Goal: Information Seeking & Learning: Check status

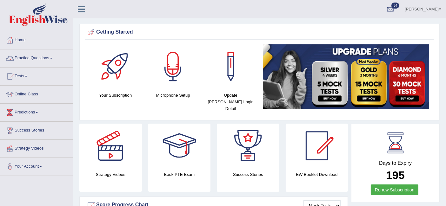
click at [48, 54] on link "Practice Questions" at bounding box center [36, 58] width 72 height 16
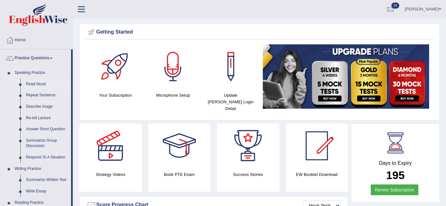
click at [42, 83] on link "Read Aloud" at bounding box center [47, 84] width 48 height 11
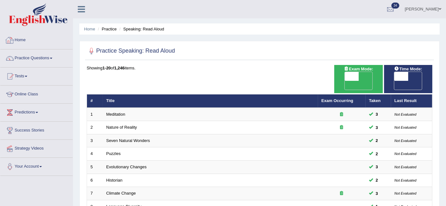
click at [21, 43] on link "Home" at bounding box center [36, 39] width 72 height 16
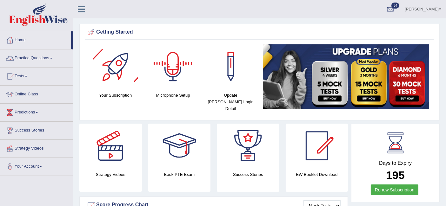
click at [30, 56] on link "Practice Questions" at bounding box center [36, 58] width 72 height 16
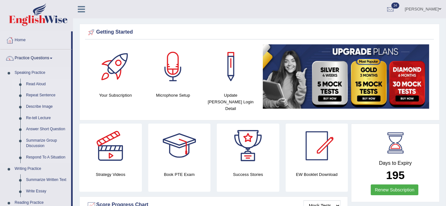
click at [36, 86] on link "Read Aloud" at bounding box center [47, 84] width 48 height 11
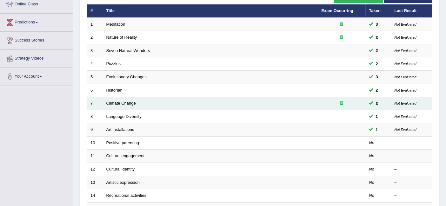
scroll to position [92, 0]
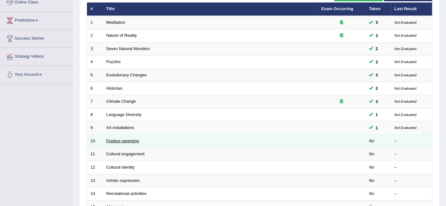
click at [129, 139] on link "Positive parenting" at bounding box center [122, 141] width 33 height 5
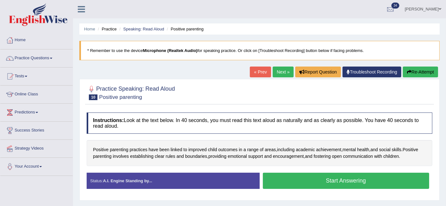
click at [336, 182] on button "Start Answering" at bounding box center [346, 181] width 167 height 16
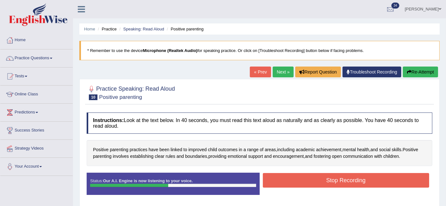
click at [336, 182] on button "Stop Recording" at bounding box center [346, 180] width 167 height 15
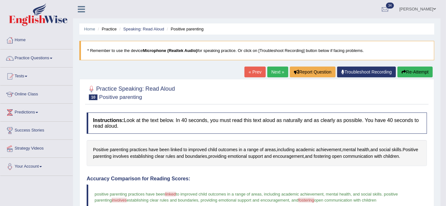
click at [420, 72] on button "Re-Attempt" at bounding box center [414, 72] width 35 height 11
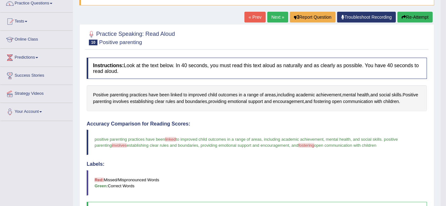
scroll to position [58, 0]
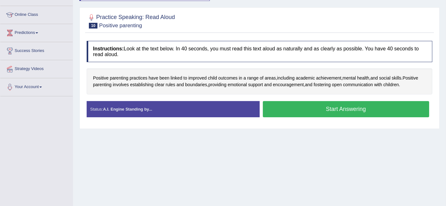
scroll to position [78, 0]
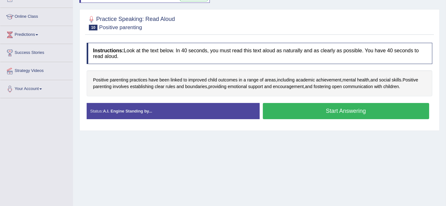
click at [298, 107] on button "Start Answering" at bounding box center [346, 111] width 167 height 16
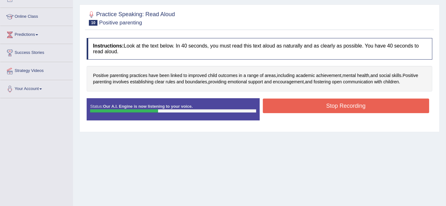
click at [298, 107] on button "Stop Recording" at bounding box center [346, 106] width 167 height 15
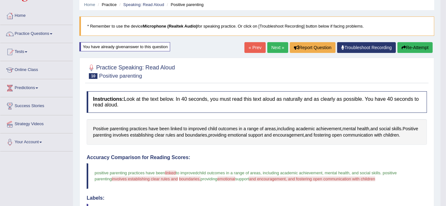
scroll to position [22, 0]
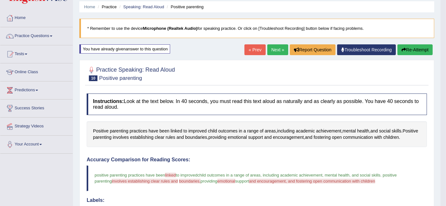
click at [277, 50] on link "Next »" at bounding box center [277, 49] width 21 height 11
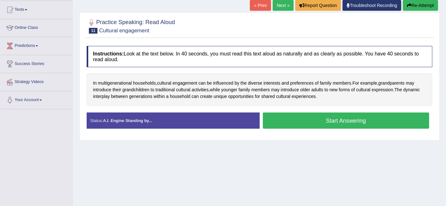
click at [315, 116] on button "Start Answering" at bounding box center [346, 121] width 167 height 16
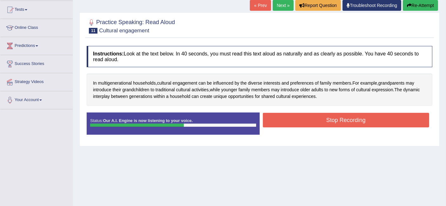
click at [315, 116] on button "Stop Recording" at bounding box center [346, 120] width 167 height 15
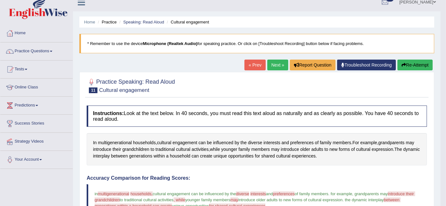
scroll to position [7, 0]
click at [267, 66] on link "Next »" at bounding box center [277, 65] width 21 height 11
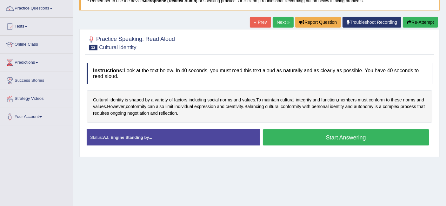
click at [316, 136] on button "Start Answering" at bounding box center [346, 138] width 167 height 16
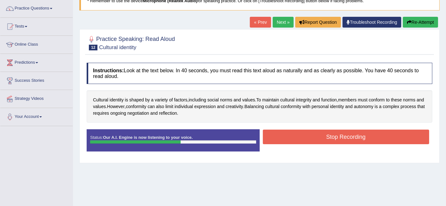
click at [316, 136] on button "Stop Recording" at bounding box center [346, 137] width 167 height 15
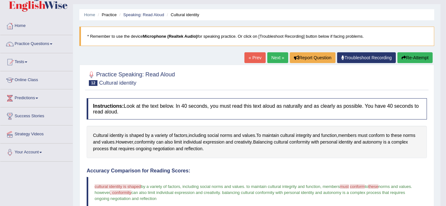
scroll to position [14, 0]
click at [277, 60] on link "Next »" at bounding box center [277, 58] width 21 height 11
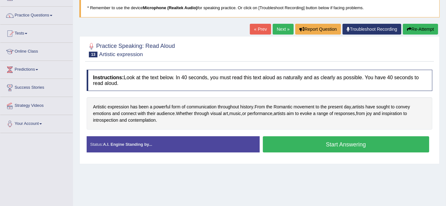
click at [317, 142] on button "Start Answering" at bounding box center [346, 145] width 167 height 16
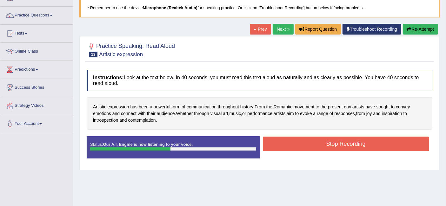
click at [317, 142] on button "Stop Recording" at bounding box center [346, 144] width 167 height 15
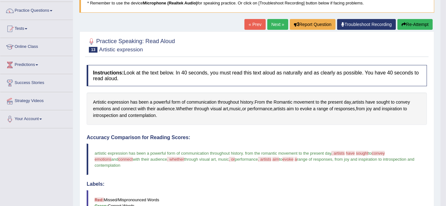
scroll to position [47, 0]
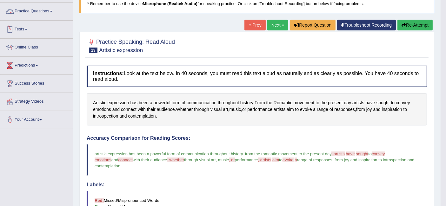
click at [35, 10] on link "Practice Questions" at bounding box center [36, 11] width 72 height 16
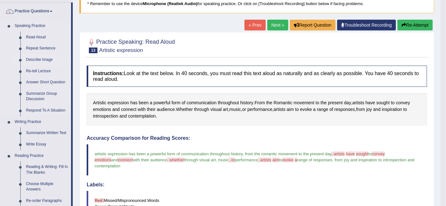
click at [42, 59] on link "Describe Image" at bounding box center [47, 59] width 48 height 11
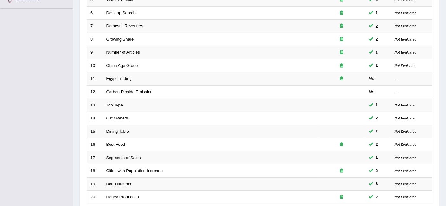
scroll to position [166, 0]
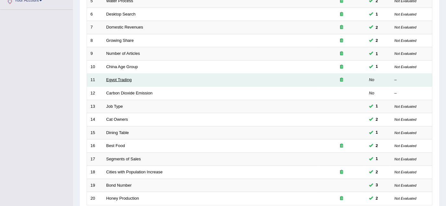
click at [116, 77] on link "Egypt Trading" at bounding box center [118, 79] width 25 height 5
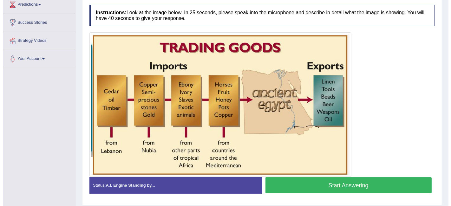
scroll to position [110, 0]
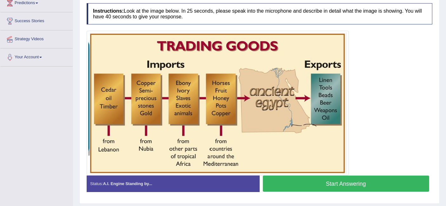
click at [304, 185] on button "Start Answering" at bounding box center [346, 184] width 167 height 16
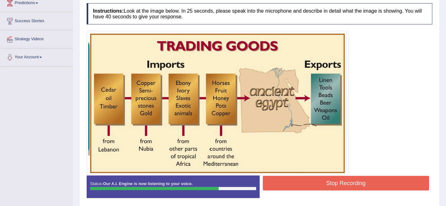
click at [304, 185] on button "Stop Recording" at bounding box center [346, 183] width 167 height 15
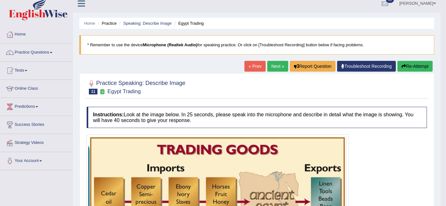
scroll to position [0, 0]
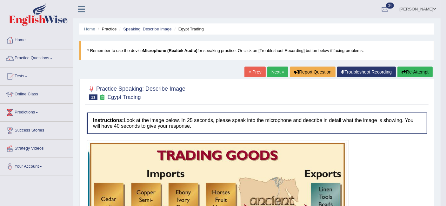
click at [275, 69] on link "Next »" at bounding box center [277, 72] width 21 height 11
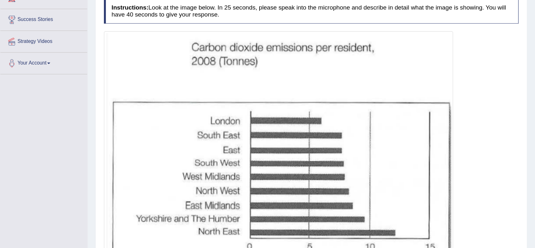
scroll to position [114, 0]
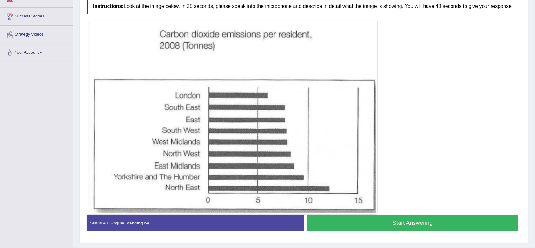
click at [346, 206] on button "Start Answering" at bounding box center [412, 223] width 211 height 16
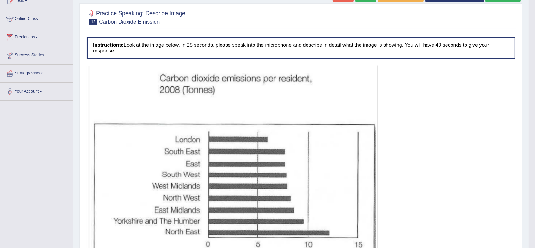
scroll to position [0, 0]
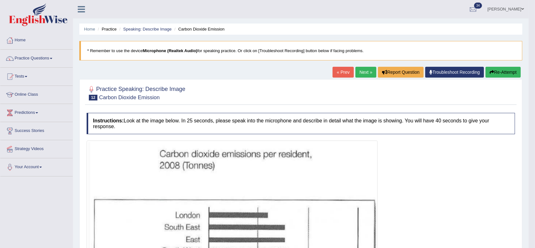
click at [361, 70] on link "Next »" at bounding box center [366, 72] width 21 height 11
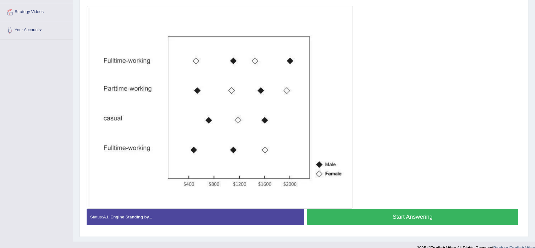
scroll to position [141, 0]
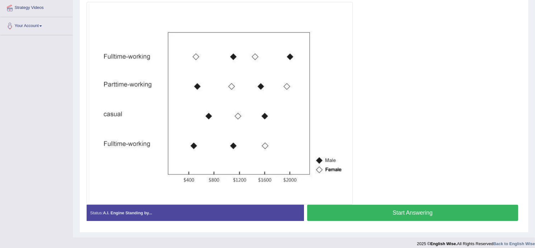
click at [360, 210] on button "Start Answering" at bounding box center [412, 212] width 211 height 16
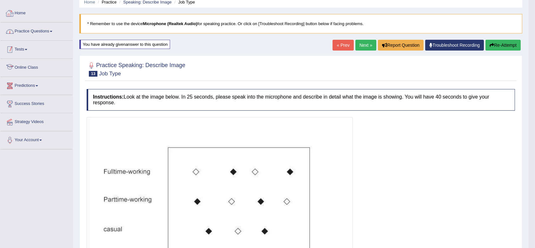
scroll to position [26, 0]
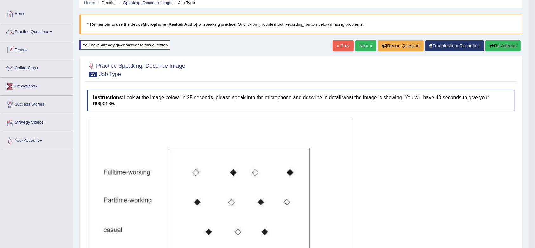
click at [31, 26] on link "Practice Questions" at bounding box center [36, 31] width 72 height 16
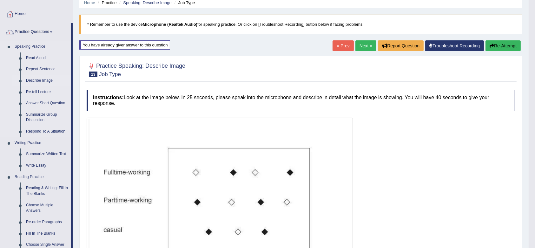
click at [45, 80] on link "Describe Image" at bounding box center [47, 80] width 48 height 11
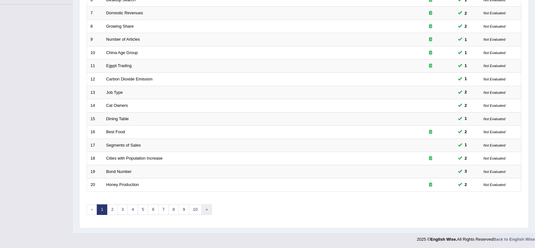
click at [203, 207] on link "»" at bounding box center [207, 209] width 10 height 10
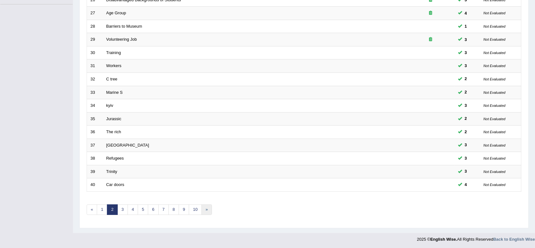
click at [203, 210] on link "»" at bounding box center [207, 209] width 10 height 10
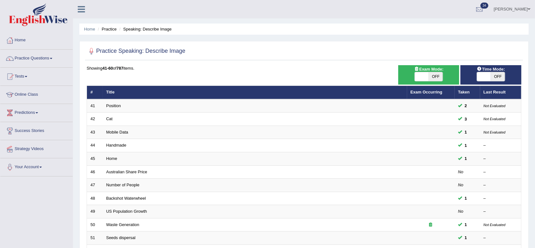
scroll to position [172, 0]
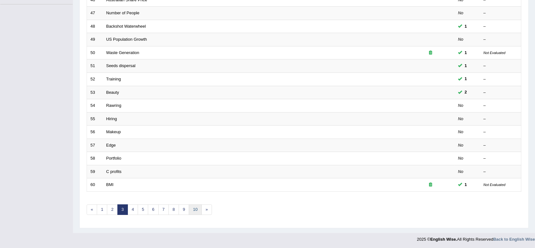
click at [196, 209] on link "10" at bounding box center [195, 209] width 13 height 10
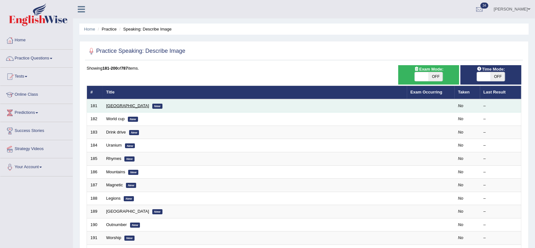
click at [120, 104] on link "Ukraine" at bounding box center [127, 105] width 43 height 5
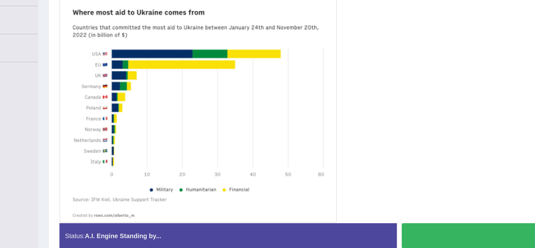
scroll to position [76, 0]
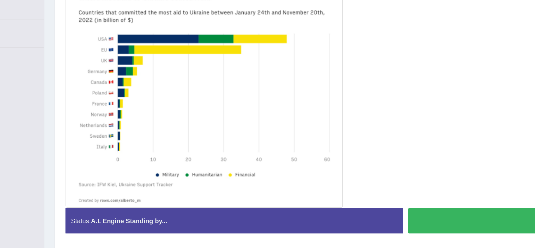
click at [332, 211] on button "Start Answering" at bounding box center [412, 212] width 211 height 16
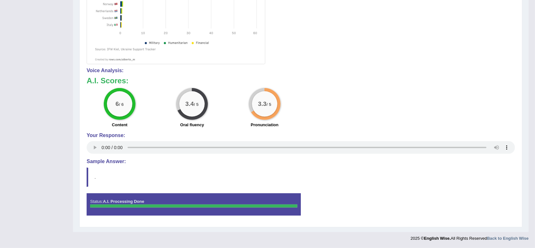
scroll to position [0, 0]
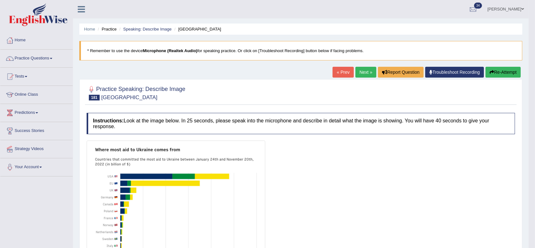
click at [365, 74] on link "Next »" at bounding box center [366, 72] width 21 height 11
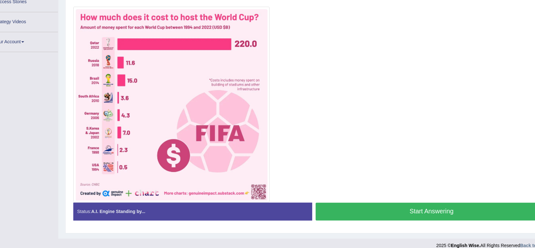
scroll to position [107, 0]
click at [377, 210] on button "Start Answering" at bounding box center [412, 214] width 211 height 16
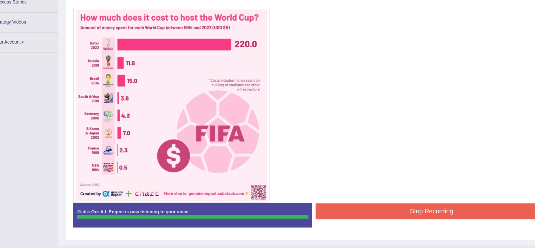
click at [377, 210] on button "Stop Recording" at bounding box center [412, 213] width 211 height 15
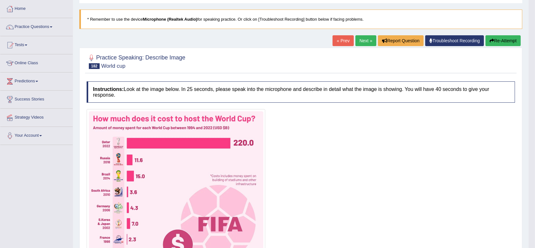
scroll to position [0, 0]
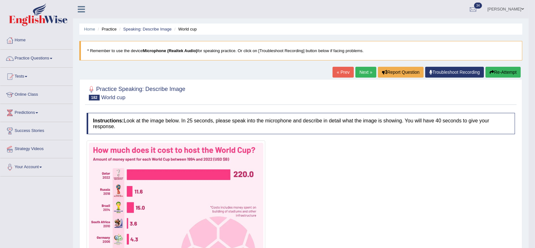
click at [361, 73] on link "Next »" at bounding box center [366, 72] width 21 height 11
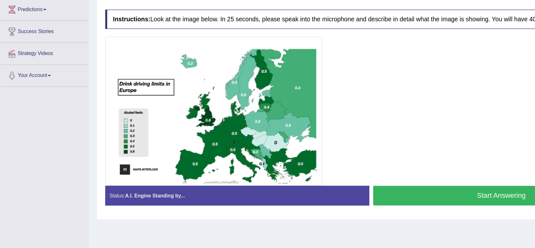
scroll to position [85, 0]
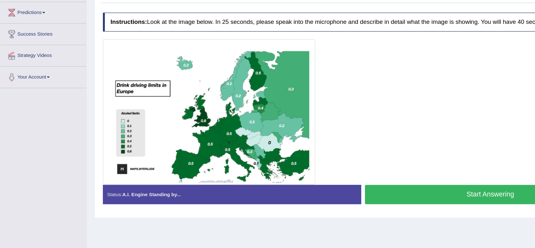
click at [345, 176] on button "Start Answering" at bounding box center [412, 180] width 211 height 16
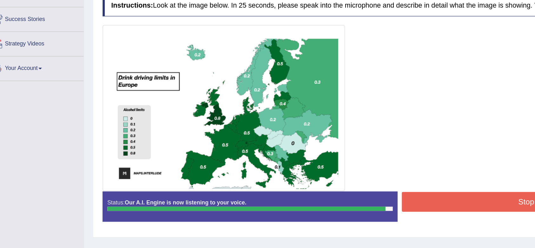
click at [354, 177] on button "Stop Recording" at bounding box center [412, 179] width 211 height 15
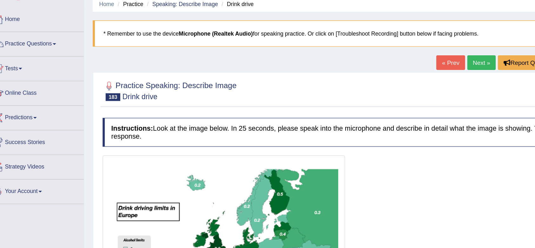
scroll to position [0, 0]
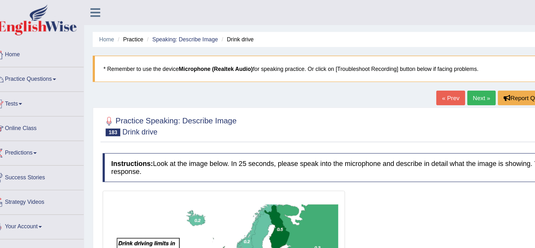
click at [365, 72] on link "Next »" at bounding box center [366, 72] width 21 height 11
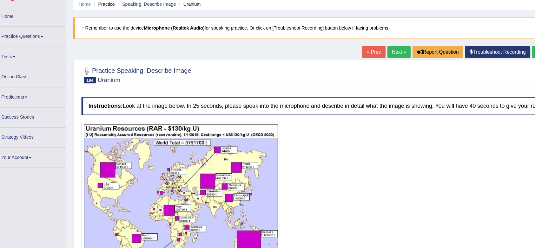
scroll to position [25, 0]
click at [369, 43] on link "Next »" at bounding box center [372, 47] width 21 height 11
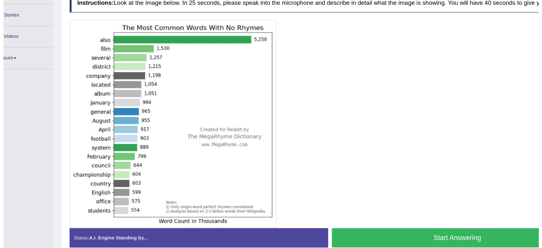
scroll to position [95, 0]
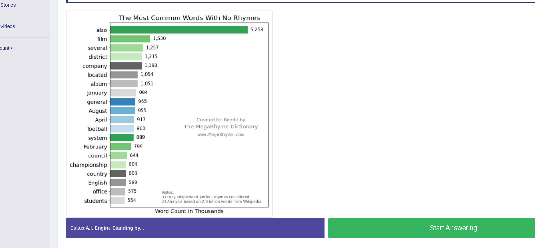
click at [378, 223] on button "Start Answering" at bounding box center [412, 223] width 211 height 16
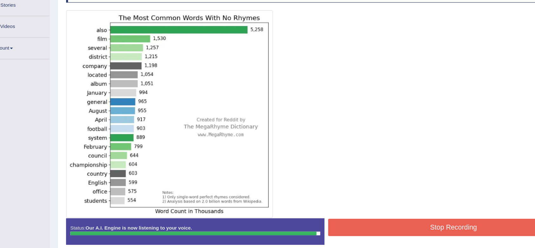
click at [350, 219] on button "Stop Recording" at bounding box center [412, 222] width 211 height 15
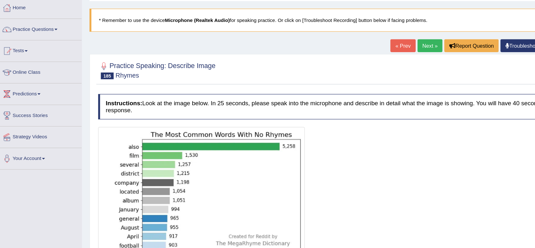
scroll to position [31, 0]
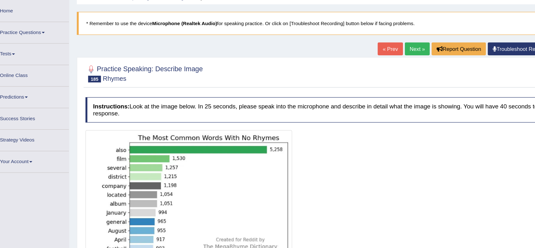
click at [361, 42] on link "Next »" at bounding box center [366, 41] width 21 height 11
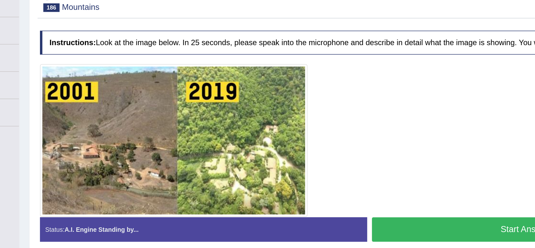
scroll to position [60, 0]
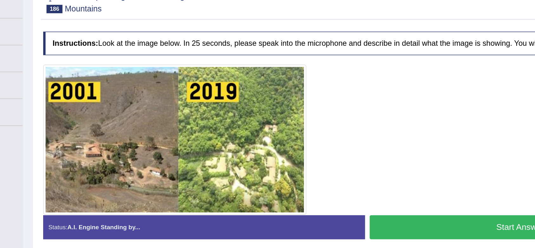
click at [343, 178] on button "Start Answering" at bounding box center [412, 185] width 211 height 16
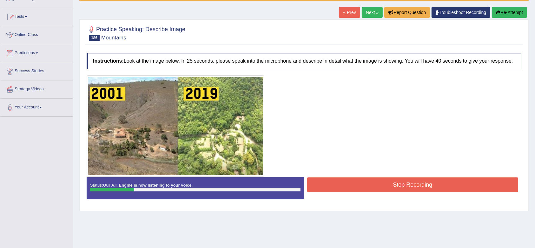
click at [507, 11] on button "Re-Attempt" at bounding box center [509, 12] width 35 height 11
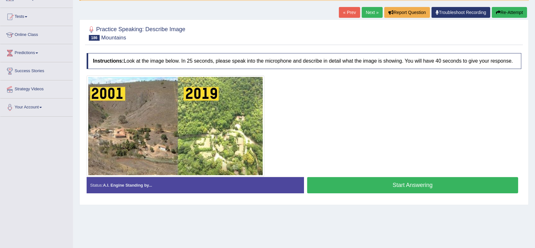
click at [359, 182] on button "Start Answering" at bounding box center [412, 185] width 211 height 16
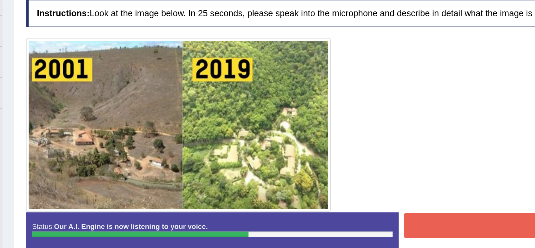
scroll to position [60, 0]
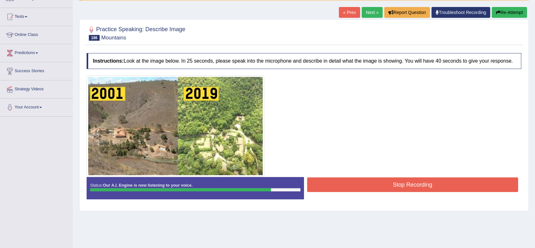
click at [382, 182] on button "Stop Recording" at bounding box center [412, 184] width 211 height 15
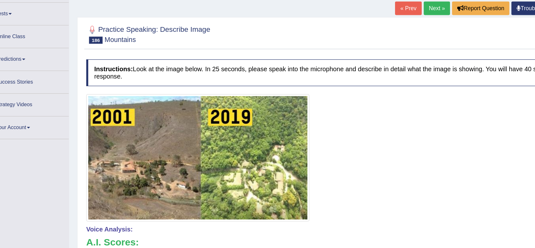
scroll to position [15, 0]
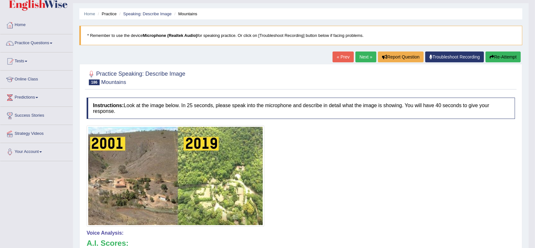
click at [505, 55] on button "Re-Attempt" at bounding box center [503, 56] width 35 height 11
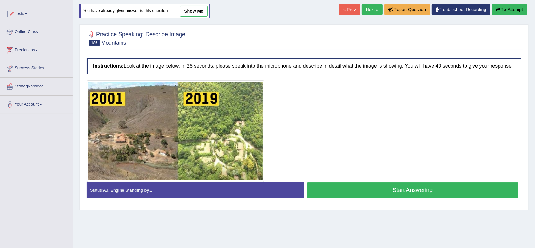
click at [396, 188] on button "Start Answering" at bounding box center [412, 190] width 211 height 16
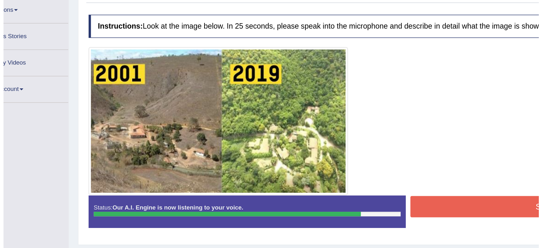
scroll to position [63, 0]
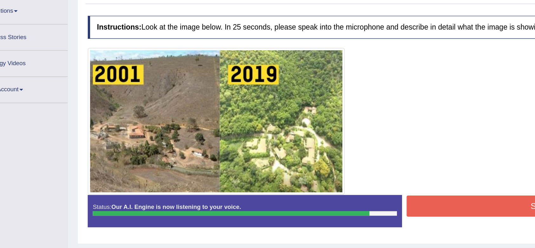
click at [346, 182] on button "Stop Recording" at bounding box center [412, 184] width 211 height 15
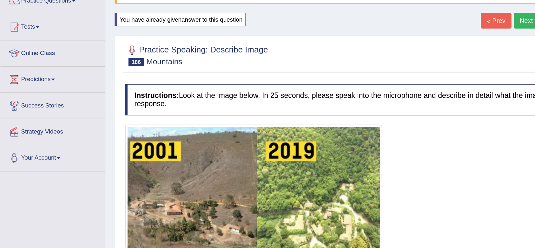
scroll to position [34, 0]
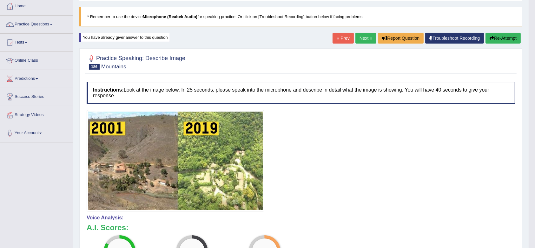
click at [365, 43] on link "Next »" at bounding box center [366, 38] width 21 height 11
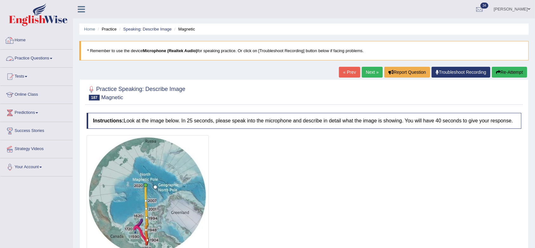
click at [22, 56] on link "Practice Questions" at bounding box center [36, 58] width 72 height 16
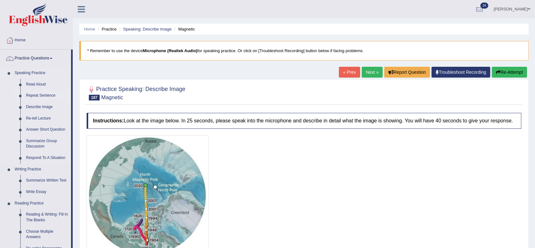
click at [37, 95] on link "Repeat Sentence" at bounding box center [47, 95] width 48 height 11
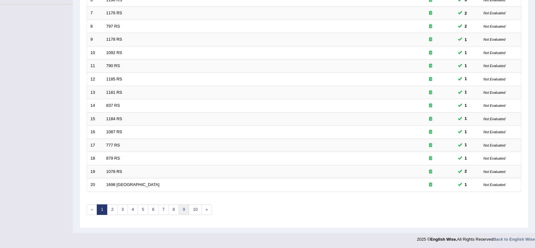
click at [182, 207] on link "9" at bounding box center [184, 209] width 10 height 10
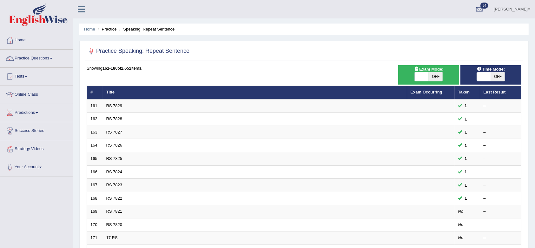
scroll to position [172, 0]
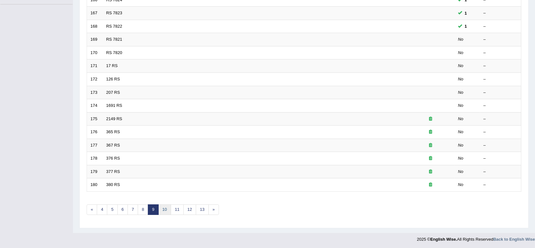
click at [169, 211] on link "10" at bounding box center [164, 209] width 13 height 10
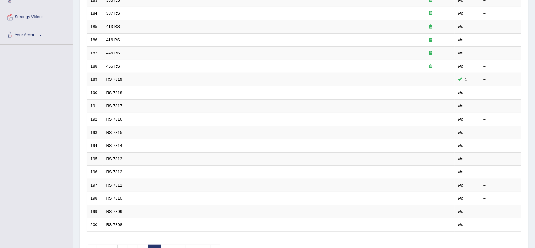
scroll to position [172, 0]
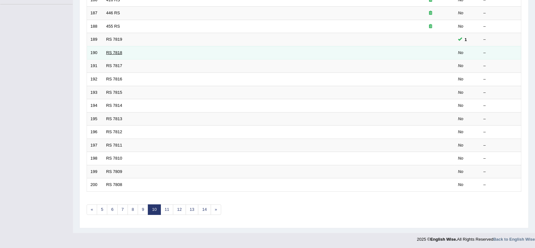
click at [112, 51] on link "RS 7818" at bounding box center [114, 52] width 16 height 5
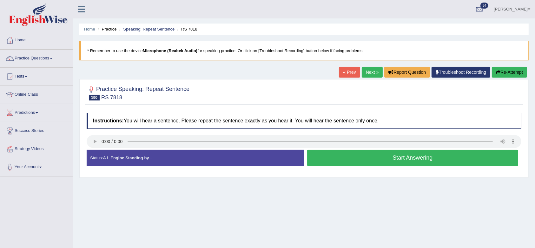
click at [360, 156] on button "Start Answering" at bounding box center [412, 158] width 211 height 16
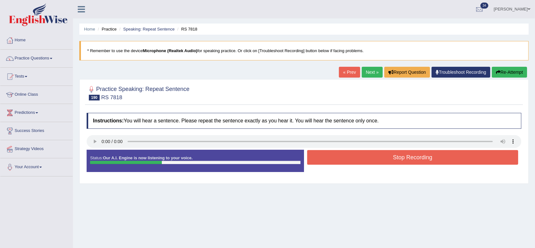
click at [360, 156] on button "Stop Recording" at bounding box center [412, 157] width 211 height 15
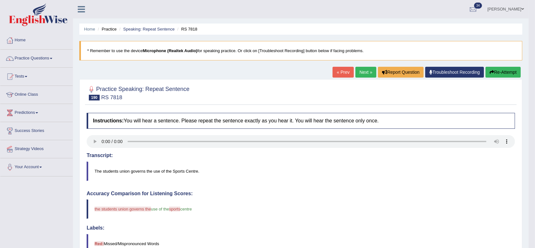
scroll to position [21, 0]
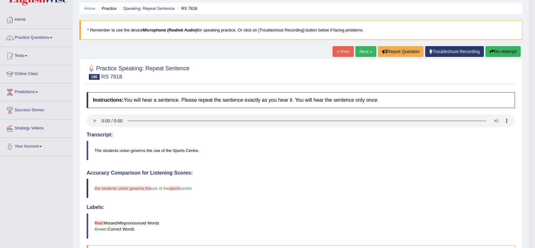
click at [498, 53] on button "Re-Attempt" at bounding box center [503, 51] width 35 height 11
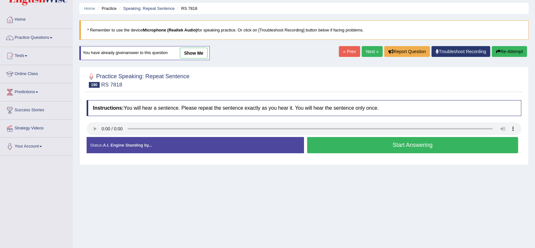
click at [373, 147] on button "Start Answering" at bounding box center [412, 145] width 211 height 16
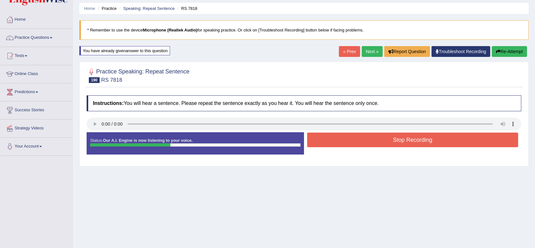
click at [373, 147] on button "Stop Recording" at bounding box center [412, 139] width 211 height 15
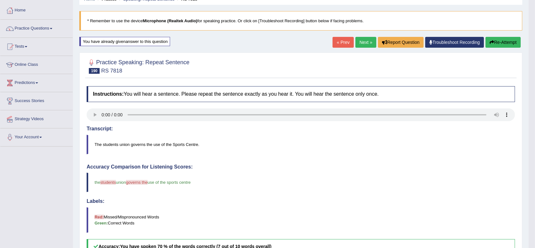
scroll to position [29, 0]
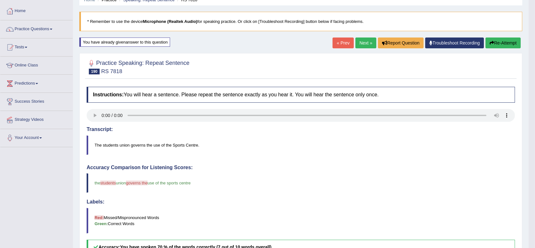
click at [499, 44] on button "Re-Attempt" at bounding box center [503, 42] width 35 height 11
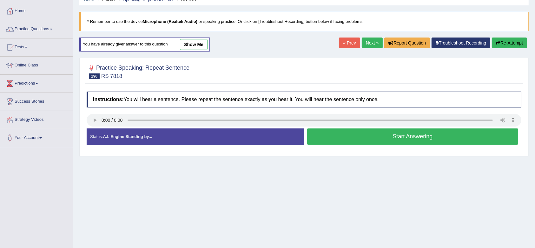
click at [386, 141] on button "Start Answering" at bounding box center [412, 136] width 211 height 16
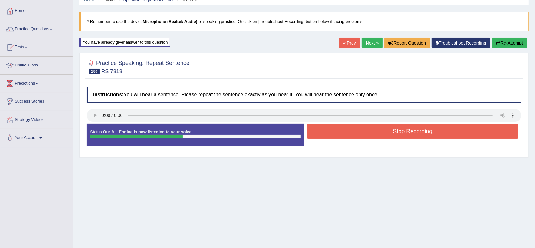
click at [395, 129] on button "Stop Recording" at bounding box center [412, 131] width 211 height 15
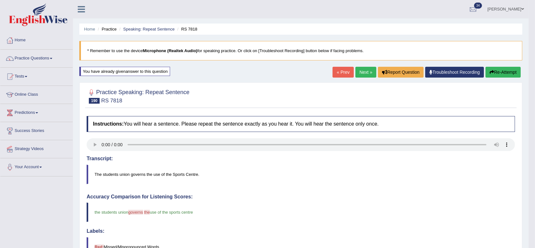
click at [507, 71] on button "Re-Attempt" at bounding box center [503, 72] width 35 height 11
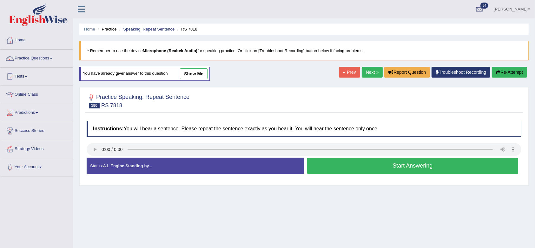
scroll to position [20, 0]
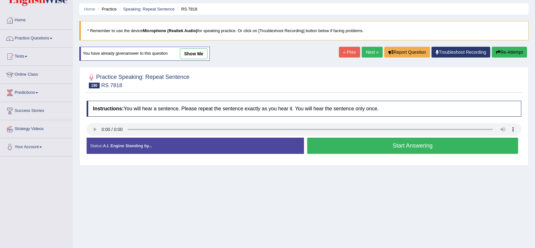
click at [356, 139] on button "Start Answering" at bounding box center [412, 145] width 211 height 16
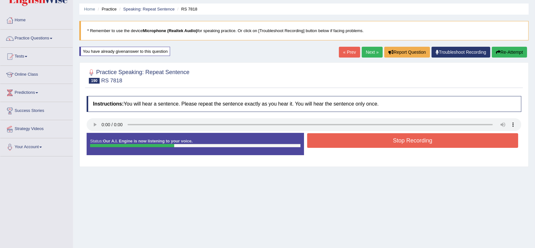
click at [356, 139] on button "Stop Recording" at bounding box center [412, 140] width 211 height 15
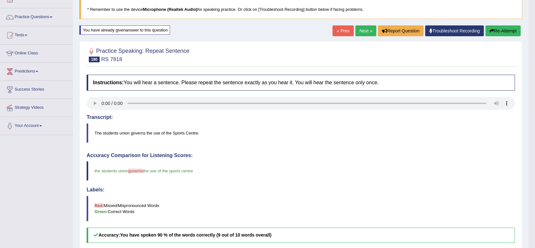
scroll to position [41, 0]
click at [366, 32] on link "Next »" at bounding box center [366, 31] width 21 height 11
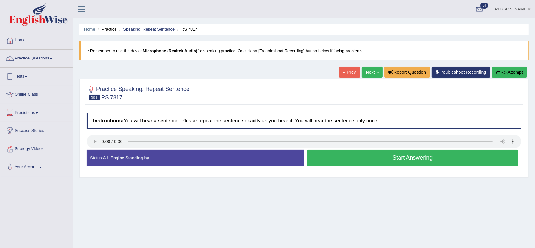
click at [397, 154] on button "Start Answering" at bounding box center [412, 158] width 211 height 16
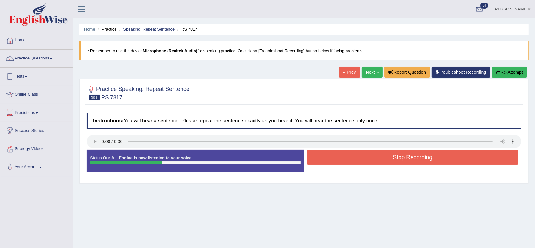
click at [397, 154] on button "Stop Recording" at bounding box center [412, 157] width 211 height 15
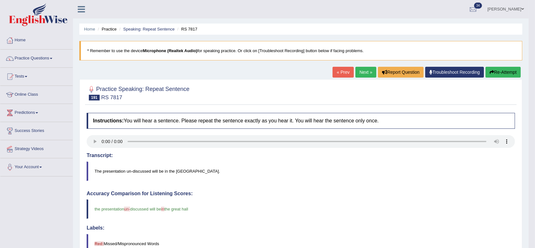
click at [362, 73] on link "Next »" at bounding box center [366, 72] width 21 height 11
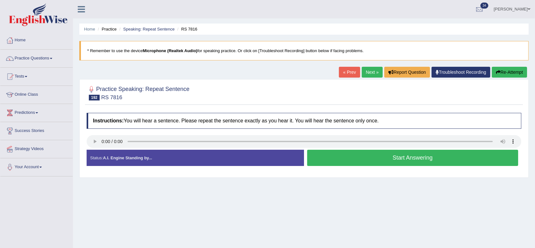
click at [382, 156] on button "Start Answering" at bounding box center [412, 158] width 211 height 16
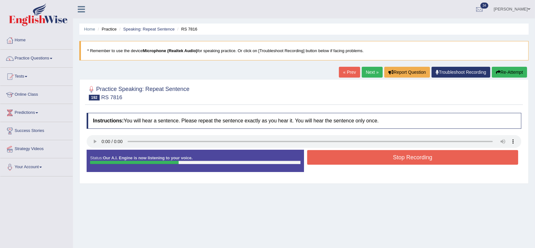
click at [382, 156] on button "Stop Recording" at bounding box center [412, 157] width 211 height 15
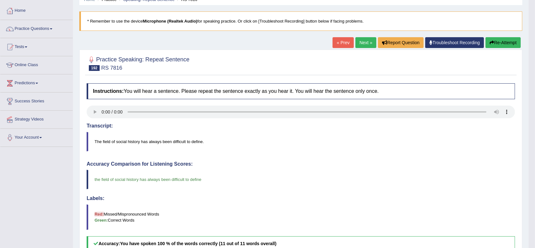
scroll to position [26, 0]
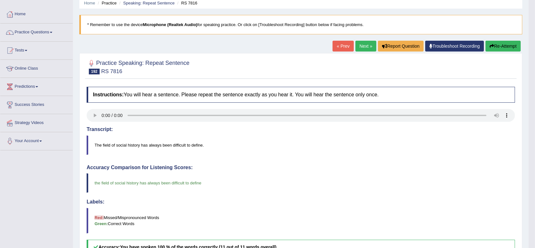
click at [364, 47] on link "Next »" at bounding box center [366, 46] width 21 height 11
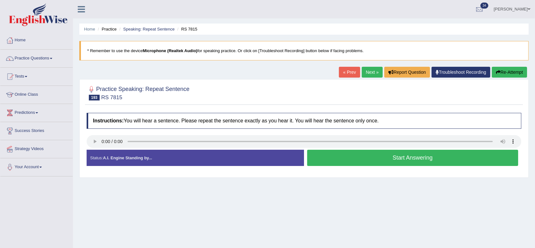
click at [381, 154] on button "Start Answering" at bounding box center [412, 158] width 211 height 16
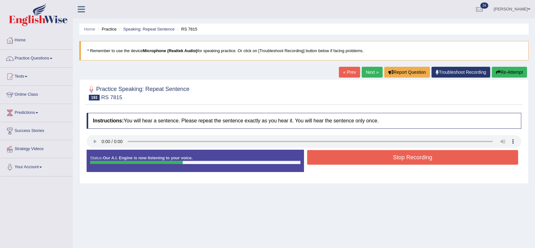
click at [381, 154] on button "Stop Recording" at bounding box center [412, 157] width 211 height 15
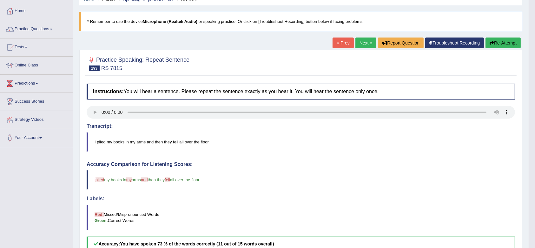
scroll to position [19, 0]
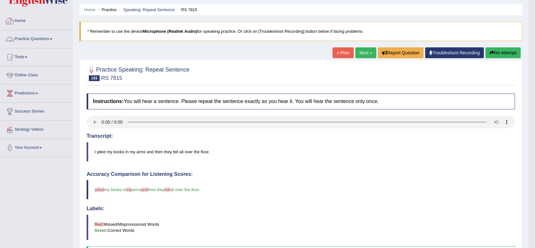
click at [41, 39] on link "Practice Questions" at bounding box center [36, 38] width 72 height 16
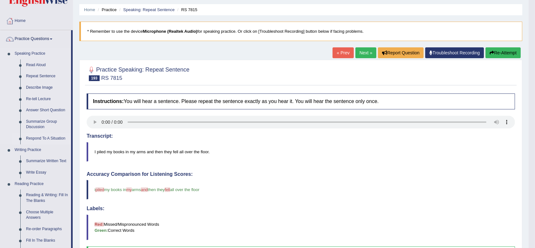
click at [43, 138] on link "Respond To A Situation" at bounding box center [47, 138] width 48 height 11
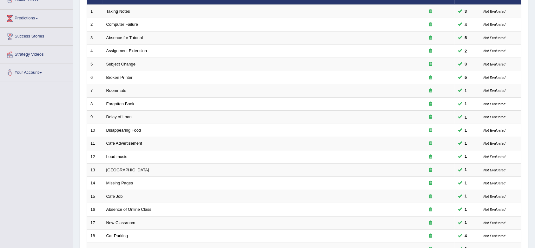
scroll to position [172, 0]
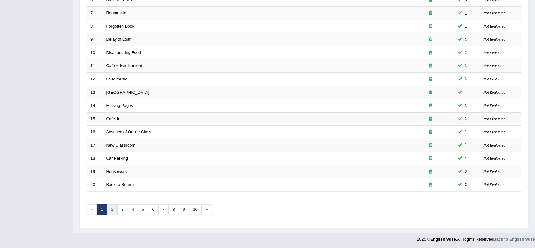
click at [114, 208] on link "2" at bounding box center [112, 209] width 10 height 10
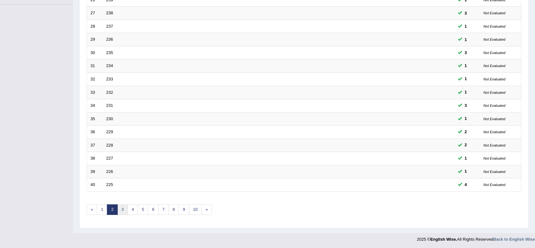
click at [121, 204] on link "3" at bounding box center [122, 209] width 10 height 10
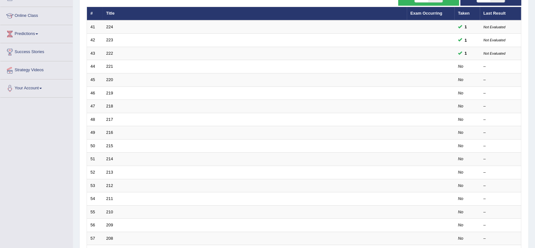
scroll to position [79, 0]
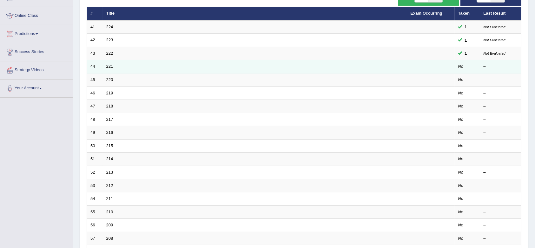
click at [103, 60] on td "221" at bounding box center [255, 66] width 304 height 13
click at [108, 65] on link "221" at bounding box center [109, 66] width 7 height 5
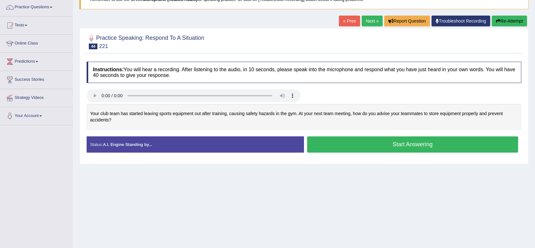
scroll to position [53, 0]
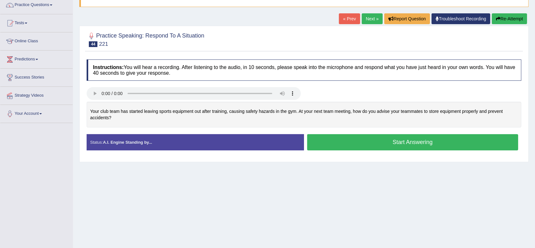
click at [352, 142] on button "Start Answering" at bounding box center [412, 142] width 211 height 16
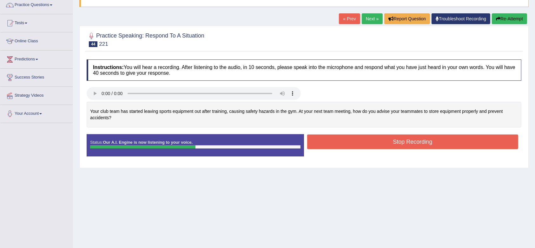
click at [511, 19] on button "Re-Attempt" at bounding box center [509, 18] width 35 height 11
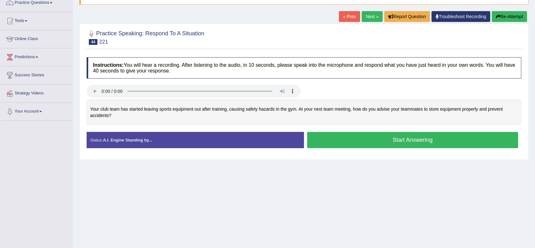
click at [344, 136] on button "Start Answering" at bounding box center [412, 140] width 211 height 16
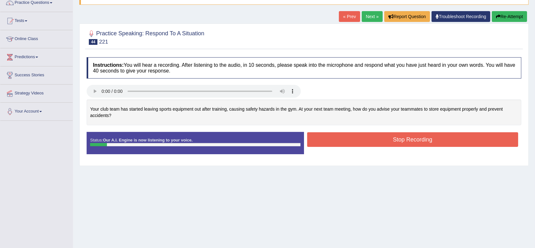
click at [520, 13] on button "Re-Attempt" at bounding box center [509, 16] width 35 height 11
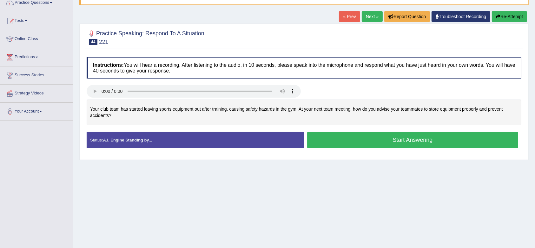
click at [386, 137] on button "Start Answering" at bounding box center [412, 140] width 211 height 16
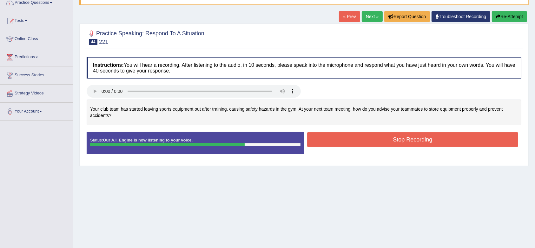
click at [386, 137] on button "Stop Recording" at bounding box center [412, 139] width 211 height 15
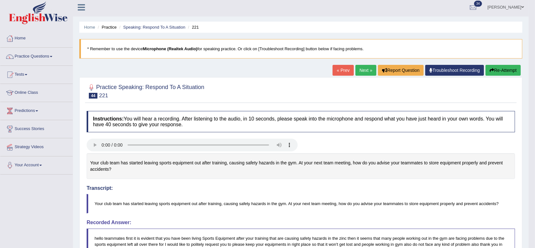
scroll to position [1, 0]
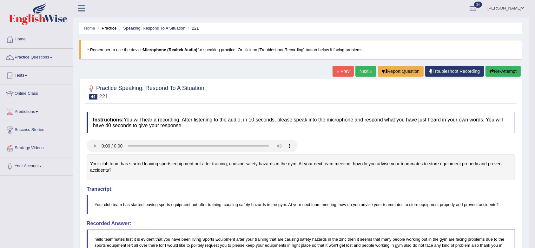
click at [368, 74] on link "Next »" at bounding box center [366, 71] width 21 height 11
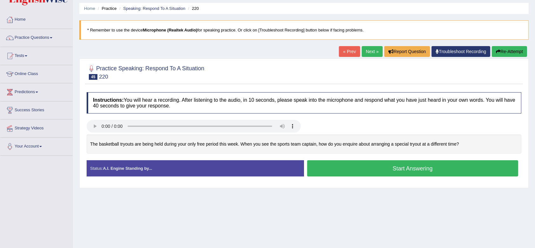
click at [372, 170] on button "Start Answering" at bounding box center [412, 168] width 211 height 16
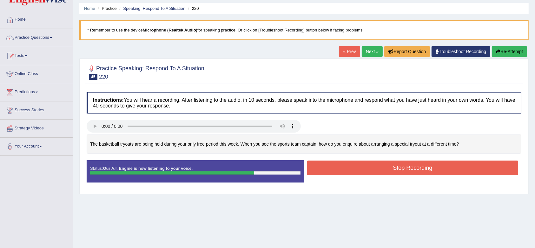
click at [380, 169] on button "Stop Recording" at bounding box center [412, 167] width 211 height 15
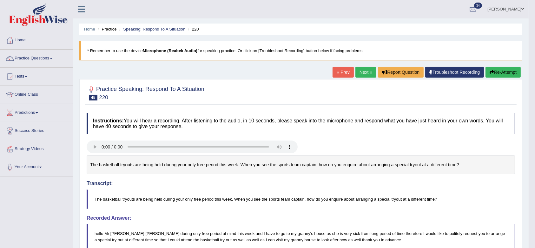
click at [364, 70] on link "Next »" at bounding box center [366, 72] width 21 height 11
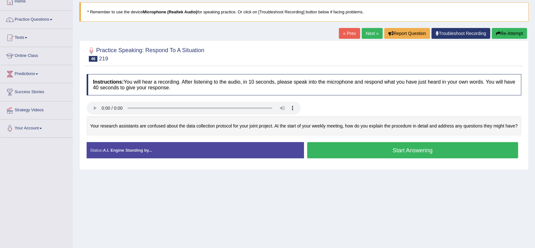
click at [347, 150] on button "Start Answering" at bounding box center [412, 150] width 211 height 16
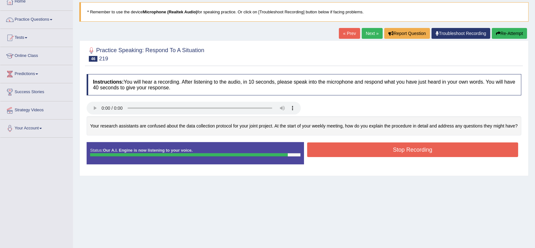
click at [365, 150] on button "Stop Recording" at bounding box center [412, 149] width 211 height 15
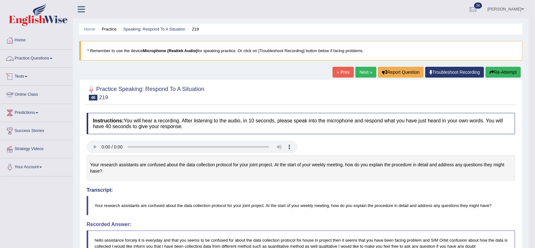
click at [35, 55] on link "Practice Questions" at bounding box center [36, 58] width 72 height 16
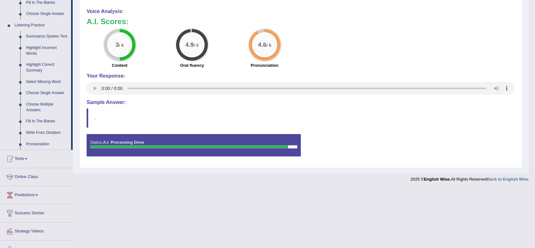
scroll to position [259, 0]
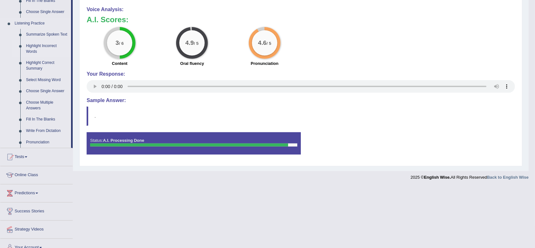
drag, startPoint x: 79, startPoint y: 34, endPoint x: 63, endPoint y: 50, distance: 22.0
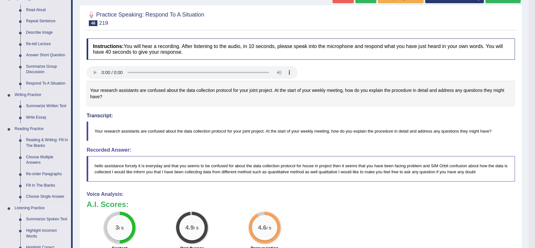
scroll to position [0, 0]
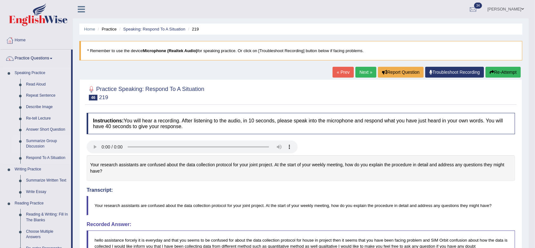
click at [39, 139] on link "Summarize Group Discussion" at bounding box center [47, 143] width 48 height 17
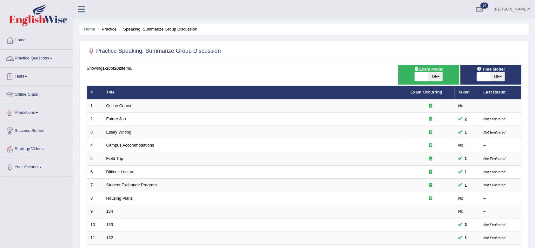
click at [43, 59] on link "Practice Questions" at bounding box center [36, 58] width 72 height 16
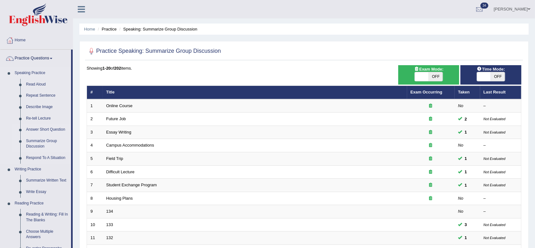
click at [42, 130] on link "Answer Short Question" at bounding box center [47, 129] width 48 height 11
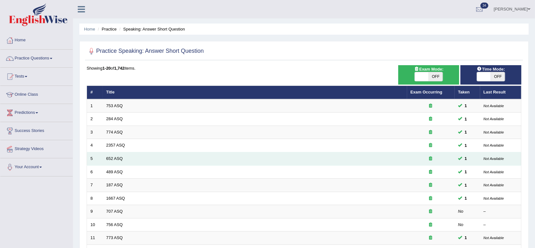
scroll to position [172, 0]
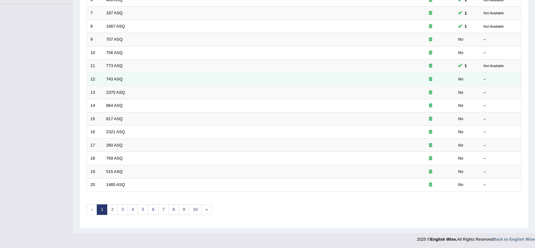
click at [120, 81] on td "743 ASQ" at bounding box center [255, 78] width 304 height 13
click at [119, 78] on link "743 ASQ" at bounding box center [114, 79] width 17 height 5
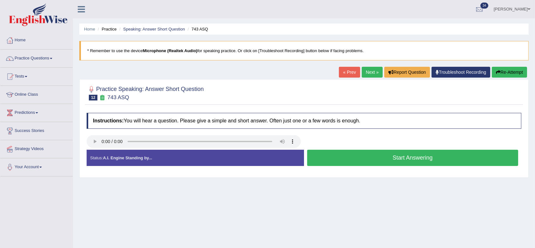
click at [375, 161] on button "Start Answering" at bounding box center [412, 158] width 211 height 16
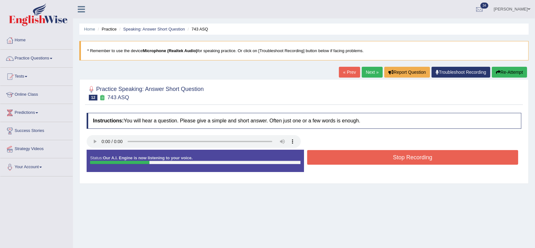
click at [375, 161] on button "Stop Recording" at bounding box center [412, 157] width 211 height 15
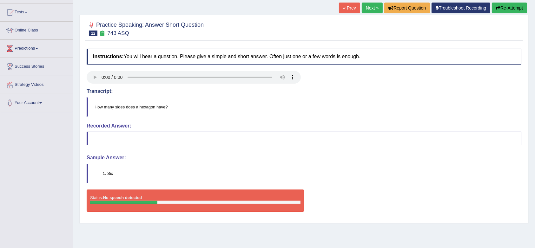
scroll to position [65, 0]
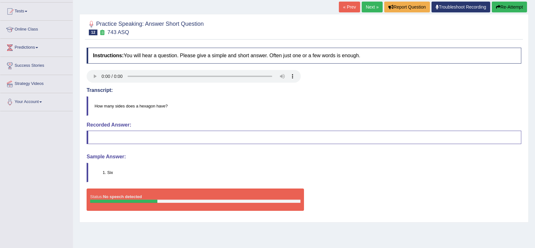
click at [367, 7] on link "Next »" at bounding box center [372, 7] width 21 height 11
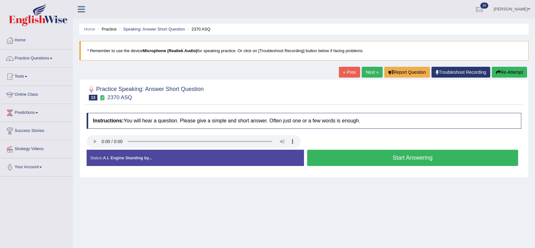
click at [368, 159] on button "Start Answering" at bounding box center [412, 158] width 211 height 16
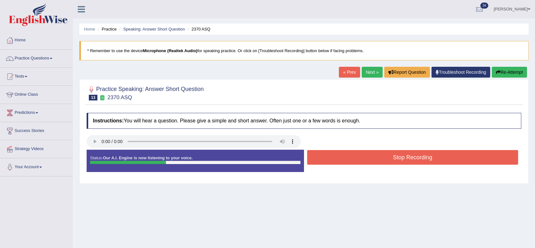
click at [368, 159] on button "Stop Recording" at bounding box center [412, 157] width 211 height 15
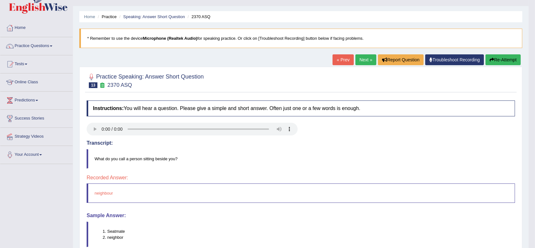
scroll to position [12, 0]
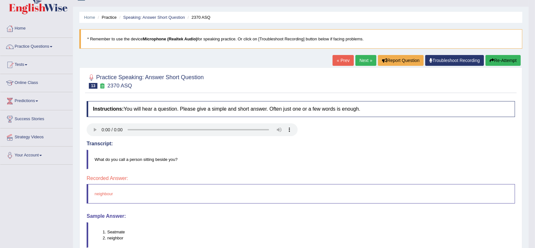
click at [508, 57] on button "Re-Attempt" at bounding box center [503, 60] width 35 height 11
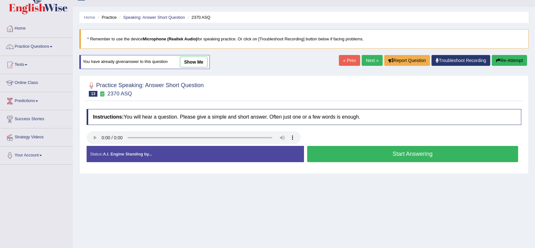
click at [381, 148] on button "Start Answering" at bounding box center [412, 154] width 211 height 16
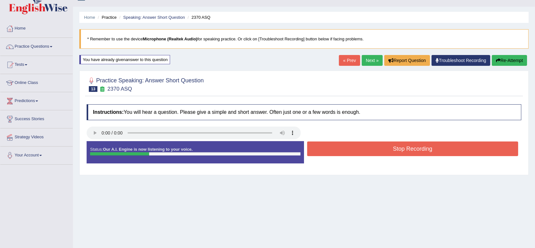
click at [381, 148] on button "Stop Recording" at bounding box center [412, 148] width 211 height 15
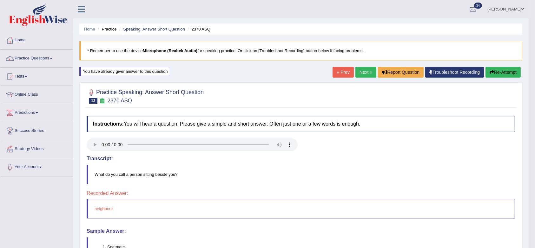
click at [497, 71] on button "Re-Attempt" at bounding box center [503, 72] width 35 height 11
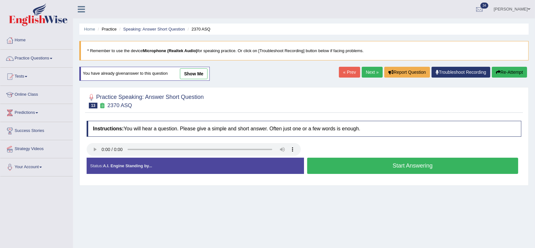
click at [376, 169] on button "Start Answering" at bounding box center [412, 165] width 211 height 16
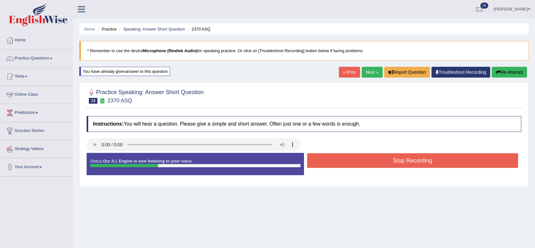
click at [390, 157] on button "Stop Recording" at bounding box center [412, 160] width 211 height 15
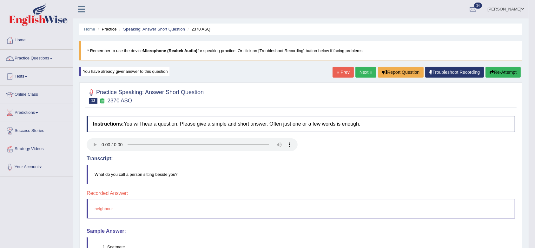
click at [358, 73] on link "Next »" at bounding box center [366, 72] width 21 height 11
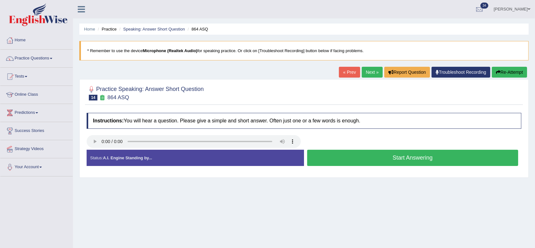
click at [357, 159] on button "Start Answering" at bounding box center [412, 158] width 211 height 16
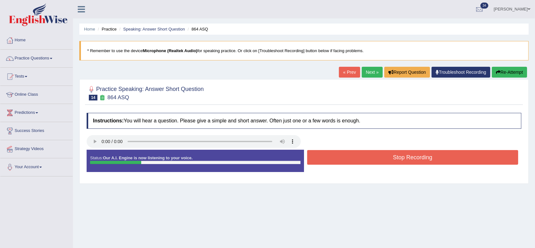
click at [357, 159] on button "Stop Recording" at bounding box center [412, 157] width 211 height 15
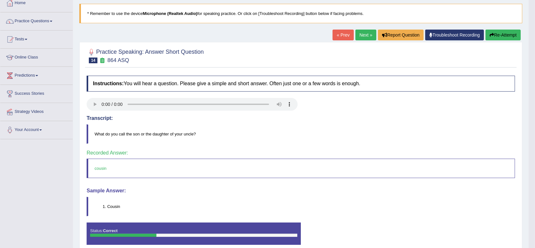
scroll to position [54, 0]
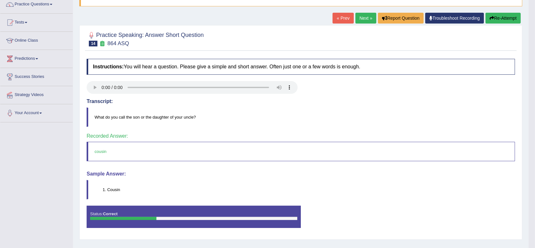
click at [371, 16] on link "Next »" at bounding box center [366, 18] width 21 height 11
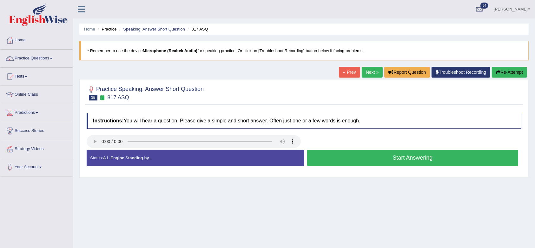
click at [399, 159] on button "Start Answering" at bounding box center [412, 158] width 211 height 16
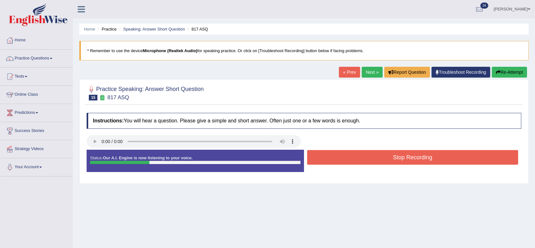
click at [399, 159] on button "Stop Recording" at bounding box center [412, 157] width 211 height 15
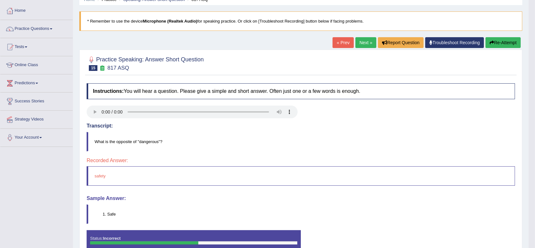
scroll to position [29, 0]
click at [365, 44] on link "Next »" at bounding box center [366, 42] width 21 height 11
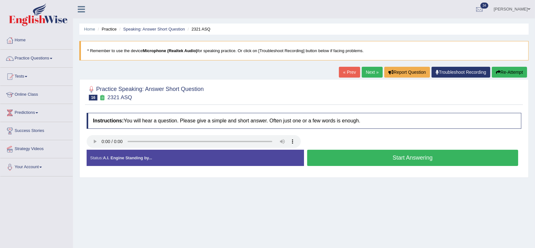
click at [404, 159] on button "Start Answering" at bounding box center [412, 158] width 211 height 16
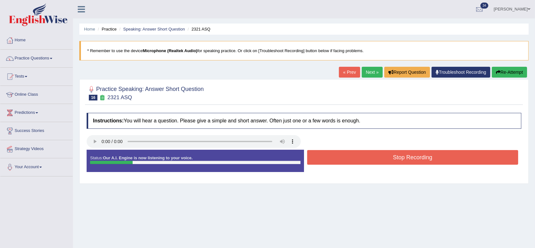
click at [404, 159] on button "Stop Recording" at bounding box center [412, 157] width 211 height 15
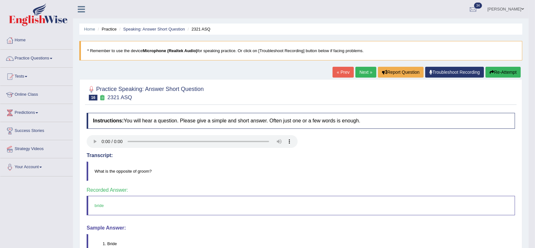
click at [364, 72] on link "Next »" at bounding box center [366, 72] width 21 height 11
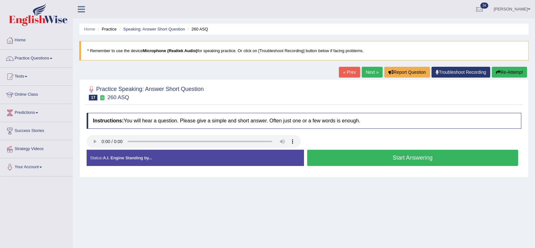
click at [377, 157] on button "Start Answering" at bounding box center [412, 158] width 211 height 16
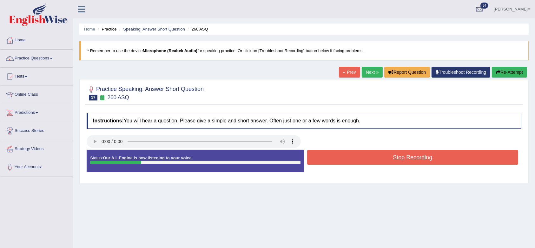
click at [377, 157] on button "Stop Recording" at bounding box center [412, 157] width 211 height 15
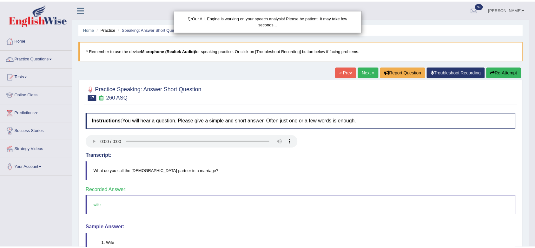
scroll to position [20, 0]
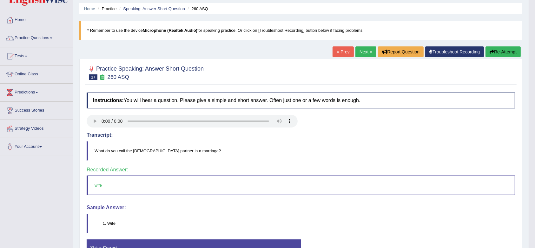
click at [361, 49] on link "Next »" at bounding box center [366, 51] width 21 height 11
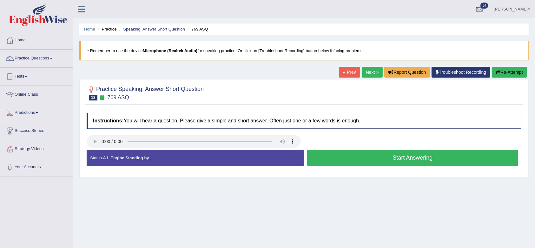
click at [376, 156] on button "Start Answering" at bounding box center [412, 158] width 211 height 16
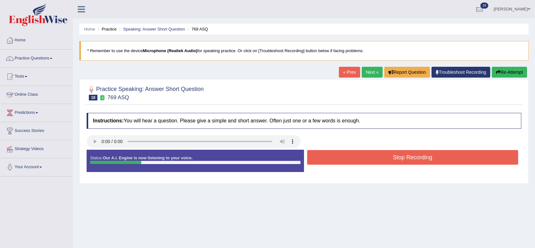
click at [376, 156] on button "Stop Recording" at bounding box center [412, 157] width 211 height 15
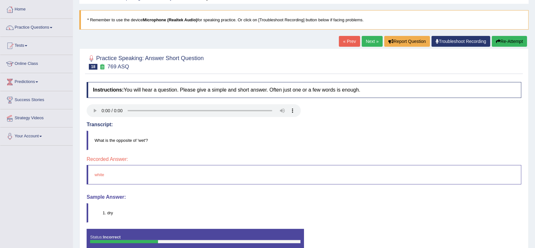
scroll to position [31, 0]
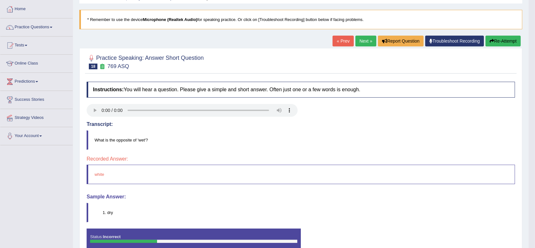
click at [358, 46] on link "Next »" at bounding box center [366, 41] width 21 height 11
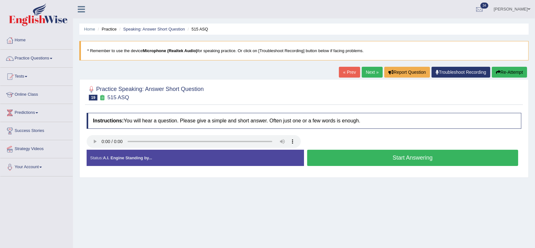
click at [370, 158] on button "Start Answering" at bounding box center [412, 158] width 211 height 16
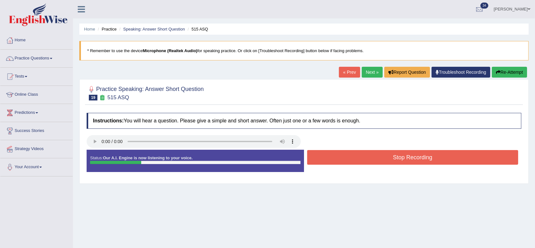
click at [370, 158] on button "Stop Recording" at bounding box center [412, 157] width 211 height 15
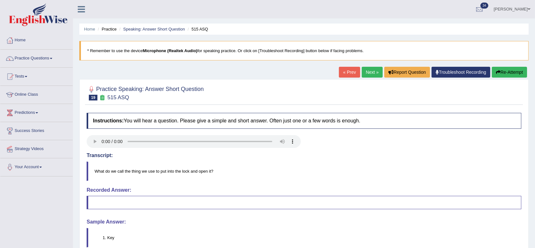
click at [366, 72] on link "Next »" at bounding box center [372, 72] width 21 height 11
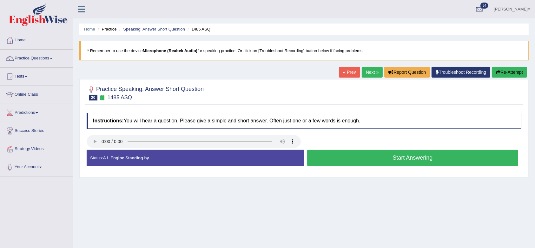
click at [386, 158] on button "Start Answering" at bounding box center [412, 158] width 211 height 16
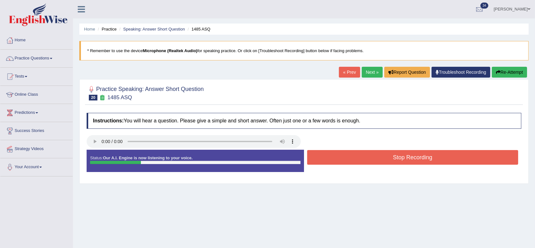
click at [386, 158] on button "Stop Recording" at bounding box center [412, 157] width 211 height 15
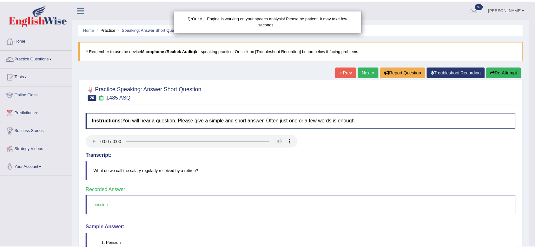
scroll to position [8, 0]
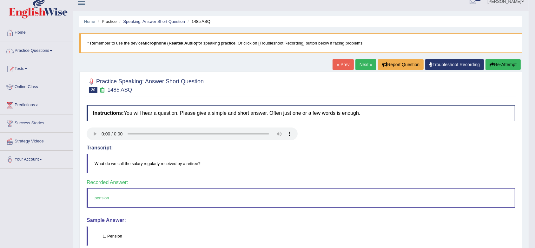
click at [358, 62] on link "Next »" at bounding box center [366, 64] width 21 height 11
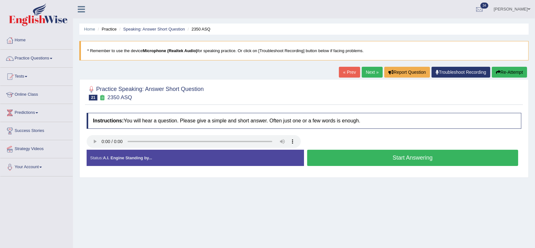
click at [394, 157] on button "Start Answering" at bounding box center [412, 158] width 211 height 16
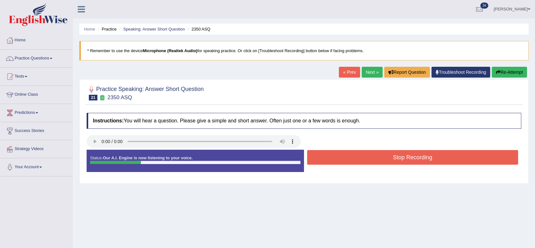
click at [394, 157] on button "Stop Recording" at bounding box center [412, 157] width 211 height 15
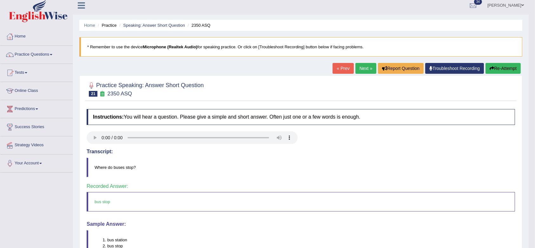
scroll to position [3, 0]
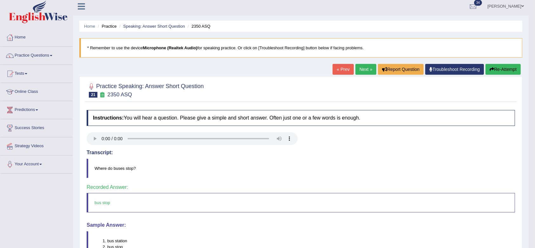
click at [364, 70] on link "Next »" at bounding box center [366, 69] width 21 height 11
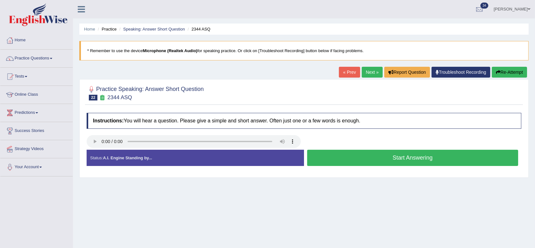
click at [396, 160] on button "Start Answering" at bounding box center [412, 158] width 211 height 16
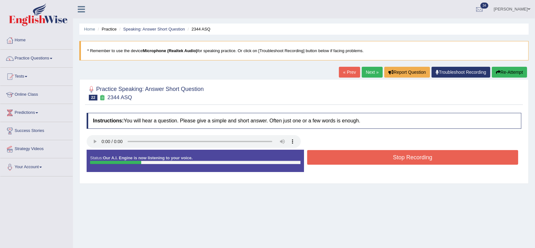
click at [396, 160] on button "Stop Recording" at bounding box center [412, 157] width 211 height 15
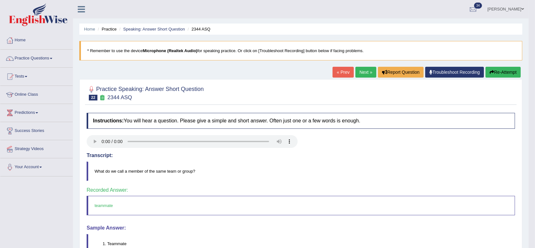
click at [356, 74] on link "Next »" at bounding box center [366, 72] width 21 height 11
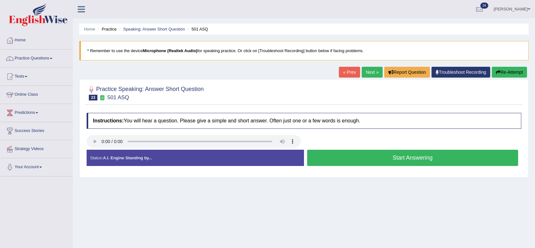
click at [373, 155] on button "Start Answering" at bounding box center [412, 158] width 211 height 16
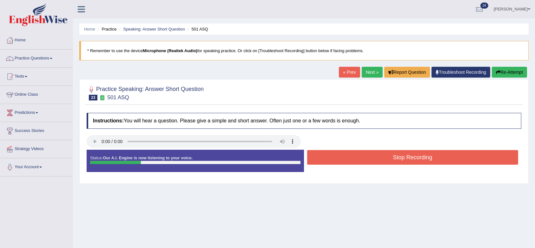
click at [373, 155] on button "Stop Recording" at bounding box center [412, 157] width 211 height 15
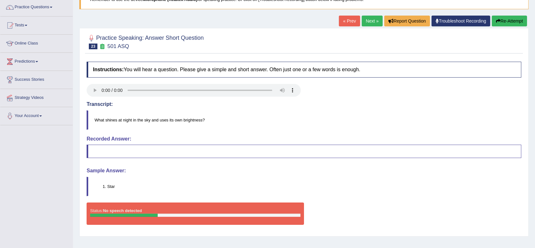
scroll to position [47, 0]
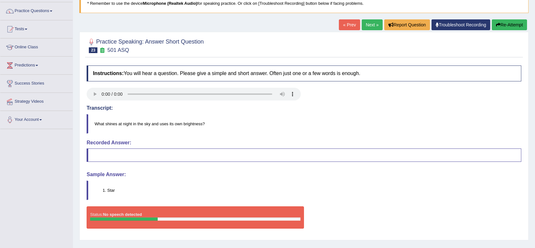
click at [362, 26] on link "Next »" at bounding box center [372, 24] width 21 height 11
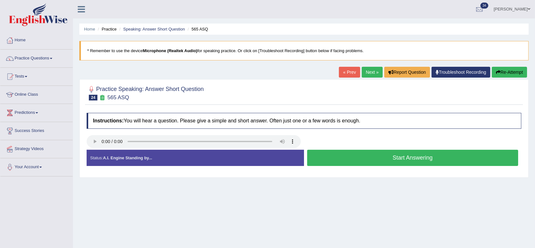
click at [369, 159] on button "Start Answering" at bounding box center [412, 158] width 211 height 16
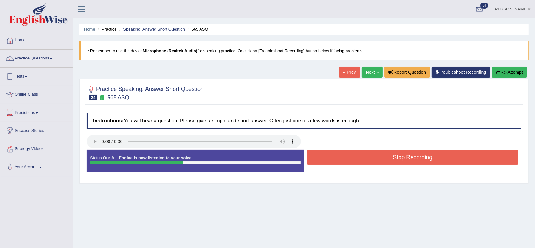
click at [369, 159] on button "Stop Recording" at bounding box center [412, 157] width 211 height 15
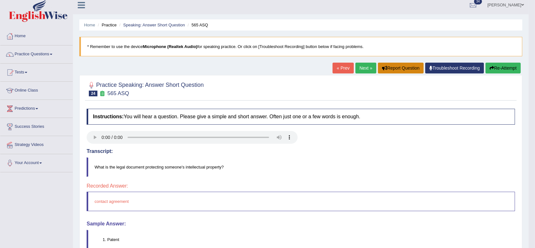
scroll to position [3, 0]
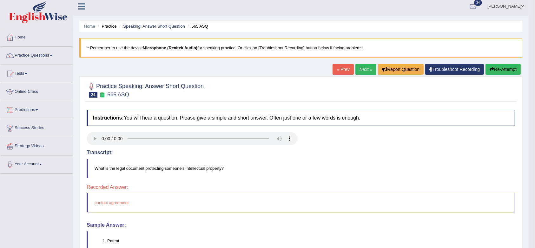
click at [369, 65] on link "Next »" at bounding box center [366, 69] width 21 height 11
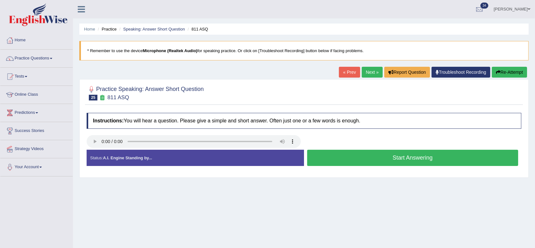
click at [363, 159] on button "Start Answering" at bounding box center [412, 158] width 211 height 16
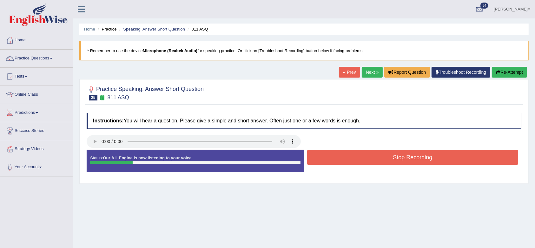
click at [363, 159] on button "Stop Recording" at bounding box center [412, 157] width 211 height 15
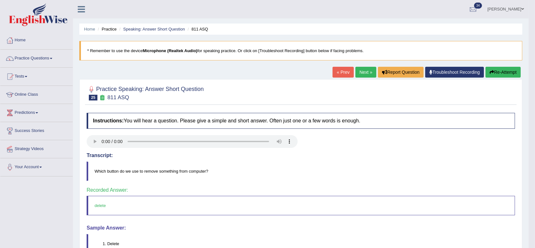
click at [365, 70] on link "Next »" at bounding box center [366, 72] width 21 height 11
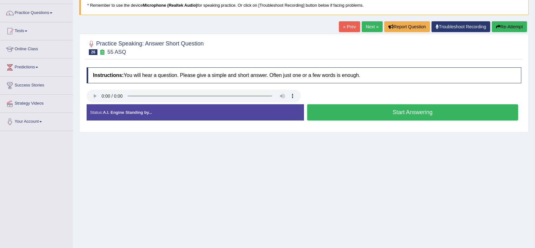
click at [363, 112] on button "Start Answering" at bounding box center [412, 112] width 211 height 16
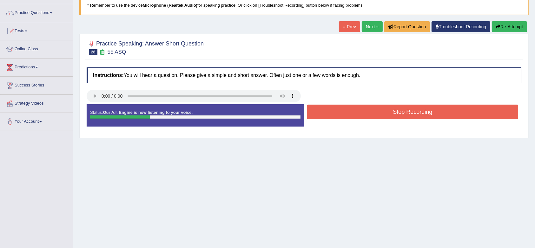
click at [363, 112] on button "Stop Recording" at bounding box center [412, 111] width 211 height 15
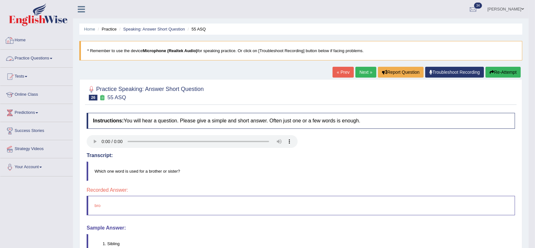
click at [26, 57] on link "Practice Questions" at bounding box center [36, 58] width 72 height 16
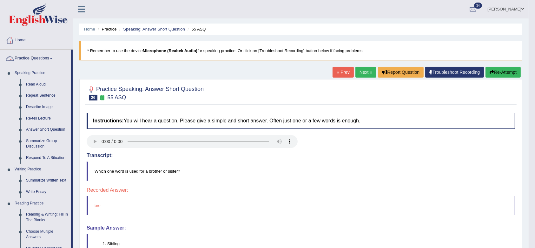
click at [24, 39] on link "Home" at bounding box center [36, 39] width 72 height 16
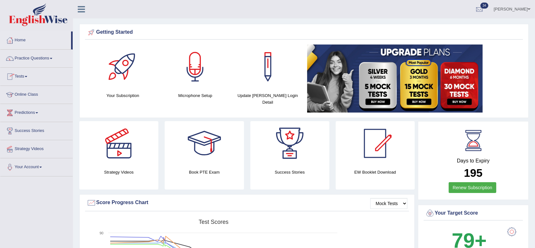
click at [20, 77] on link "Tests" at bounding box center [36, 76] width 72 height 16
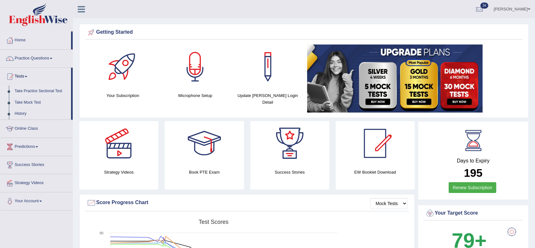
click at [41, 89] on link "Take Practice Sectional Test" at bounding box center [41, 90] width 59 height 11
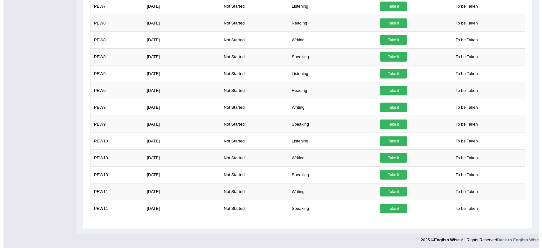
scroll to position [427, 0]
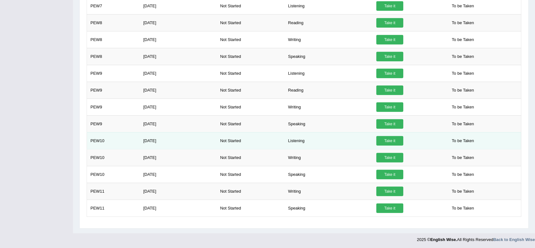
click at [177, 136] on td "[DATE]" at bounding box center [178, 140] width 77 height 17
click at [398, 137] on link "Take it" at bounding box center [390, 141] width 27 height 10
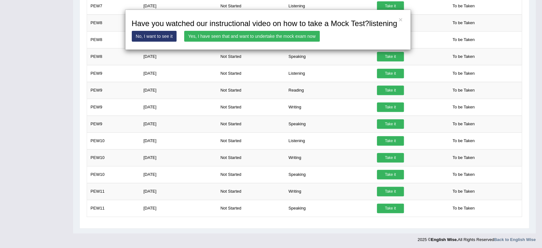
click at [307, 37] on link "Yes, I have seen that and want to undertake the mock exam now" at bounding box center [252, 36] width 136 height 11
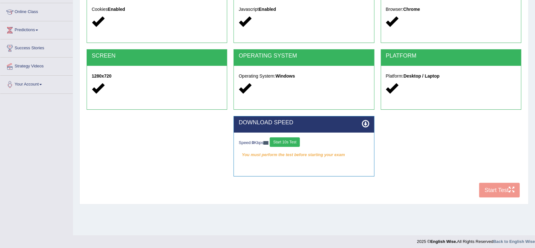
scroll to position [84, 0]
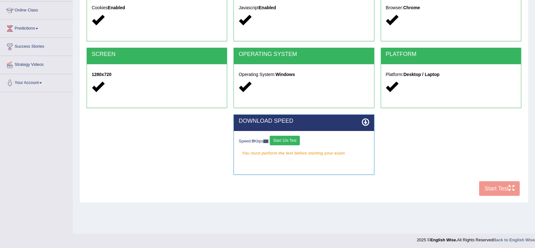
click at [299, 141] on button "Start 10s Test" at bounding box center [285, 141] width 30 height 10
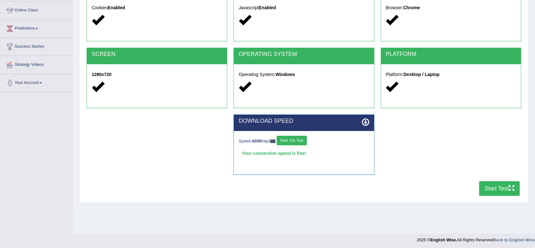
click at [486, 187] on button "Start Test" at bounding box center [499, 188] width 41 height 15
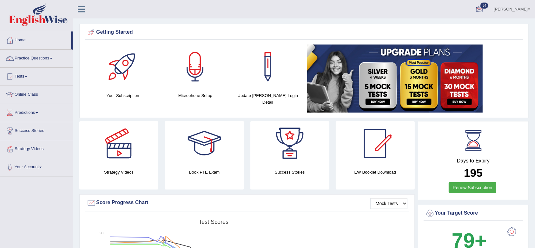
click at [484, 6] on div at bounding box center [480, 10] width 10 height 10
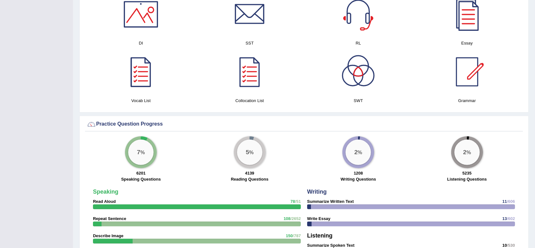
scroll to position [352, 0]
click at [161, 131] on div "Practice Question Progress" at bounding box center [304, 125] width 438 height 12
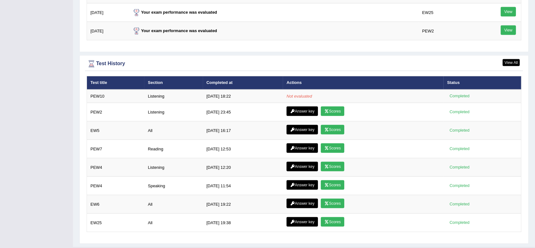
scroll to position [833, 0]
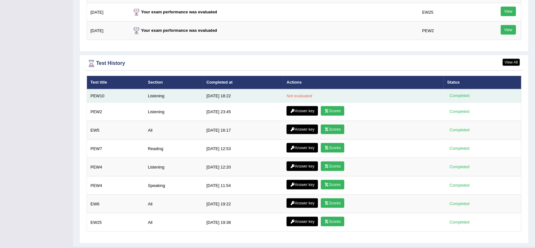
click at [308, 94] on em "Not evaluated" at bounding box center [299, 95] width 25 height 5
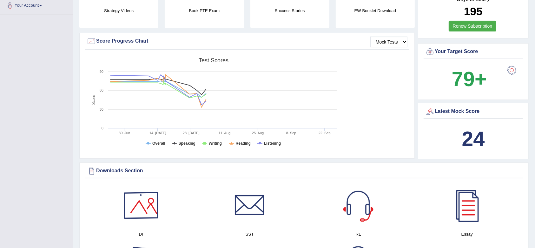
scroll to position [0, 0]
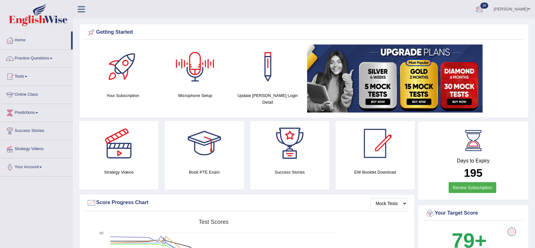
click at [484, 10] on div at bounding box center [480, 10] width 10 height 10
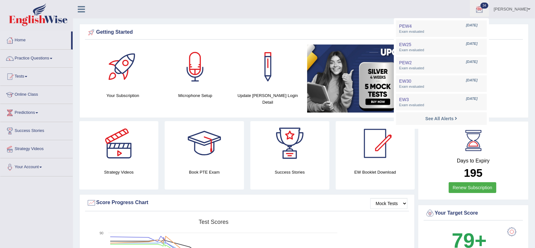
click at [484, 10] on div at bounding box center [480, 10] width 10 height 10
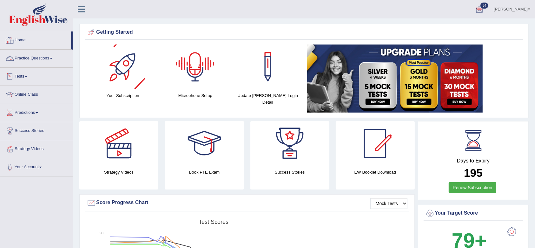
click at [16, 37] on link "Home" at bounding box center [35, 39] width 71 height 16
click at [20, 61] on link "Practice Questions" at bounding box center [36, 58] width 72 height 16
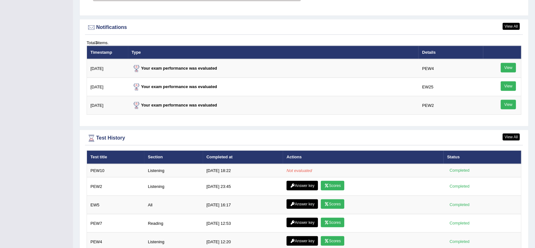
scroll to position [761, 0]
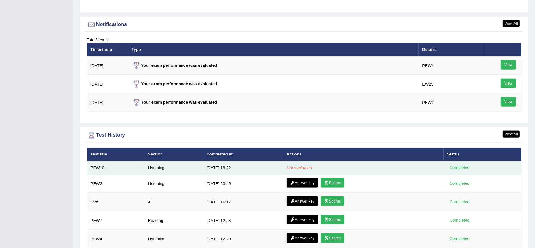
click at [151, 168] on td "Listening" at bounding box center [173, 167] width 59 height 13
click at [326, 161] on td "Not evaluated" at bounding box center [363, 167] width 161 height 13
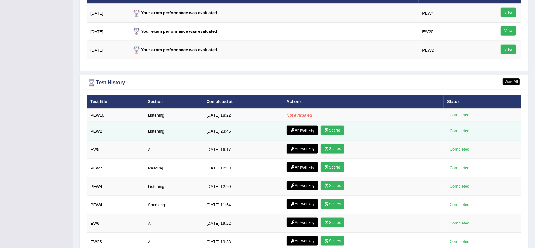
scroll to position [814, 0]
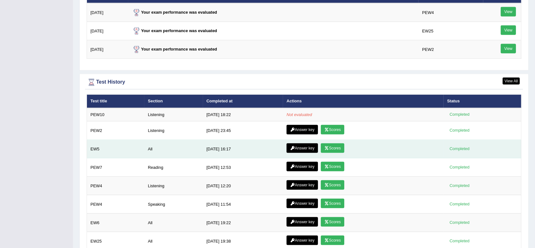
click at [332, 148] on link "Scores" at bounding box center [332, 148] width 23 height 10
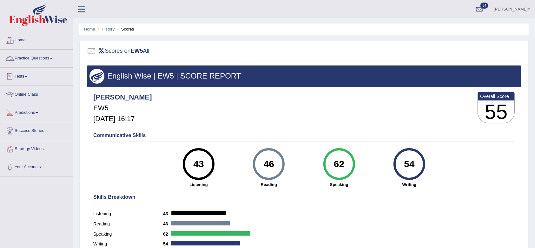
click at [26, 42] on link "Home" at bounding box center [36, 39] width 72 height 16
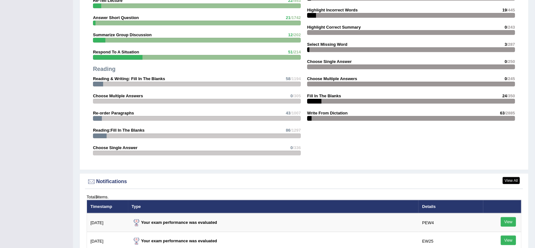
scroll to position [456, 0]
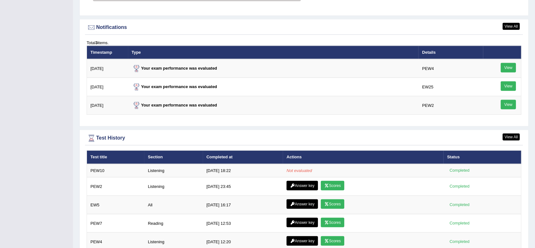
scroll to position [765, 0]
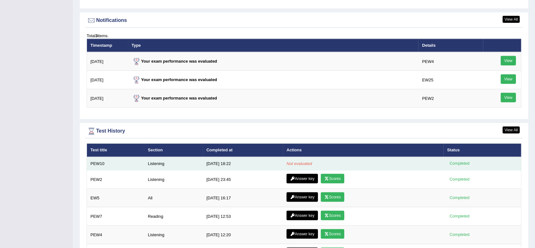
click at [103, 165] on td "PEW10" at bounding box center [116, 163] width 58 height 13
click at [292, 162] on em "Not evaluated" at bounding box center [299, 163] width 25 height 5
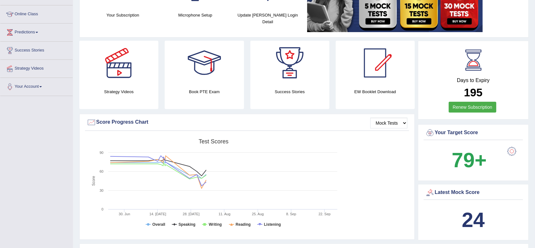
scroll to position [0, 0]
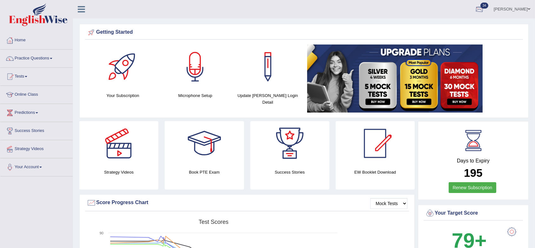
click at [484, 9] on div at bounding box center [480, 10] width 10 height 10
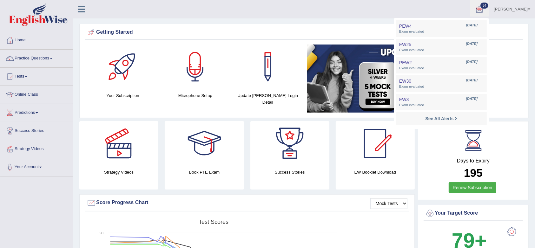
click at [484, 9] on div at bounding box center [480, 10] width 10 height 10
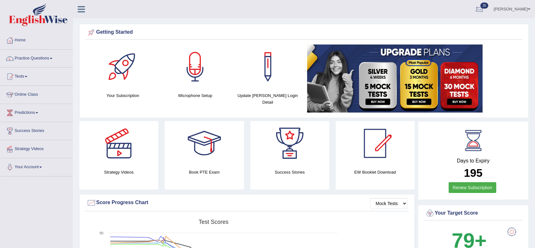
click at [484, 8] on div at bounding box center [480, 10] width 10 height 10
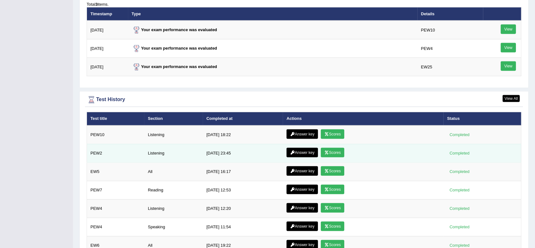
scroll to position [797, 0]
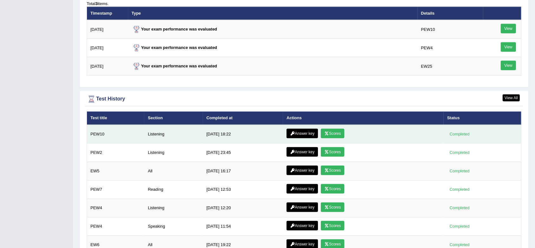
click at [330, 130] on link "Scores" at bounding box center [332, 134] width 23 height 10
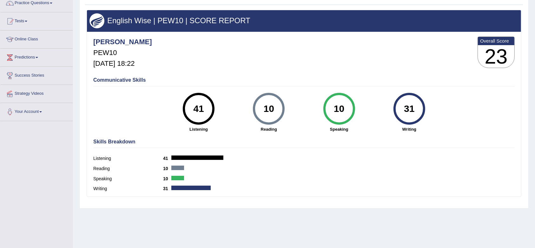
scroll to position [54, 0]
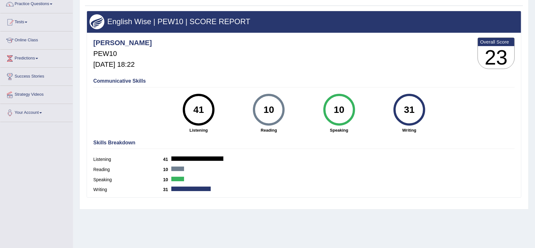
click at [223, 160] on div at bounding box center [197, 158] width 52 height 4
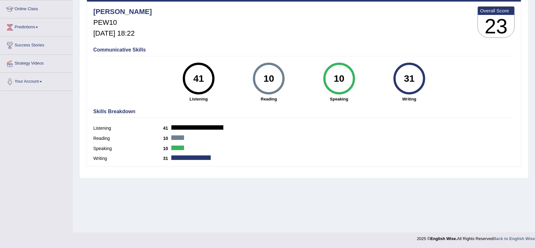
scroll to position [0, 0]
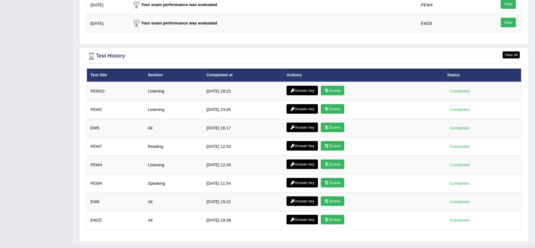
scroll to position [843, 0]
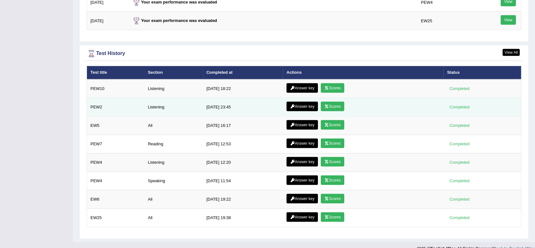
click at [339, 104] on link "Scores" at bounding box center [332, 107] width 23 height 10
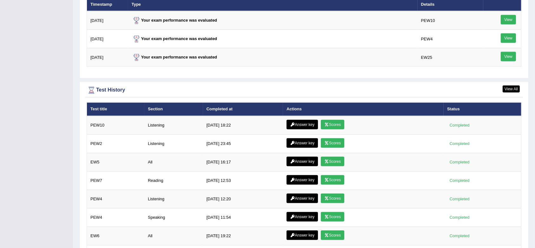
scroll to position [804, 0]
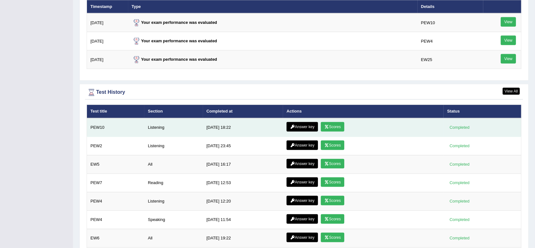
click at [333, 123] on link "Scores" at bounding box center [332, 127] width 23 height 10
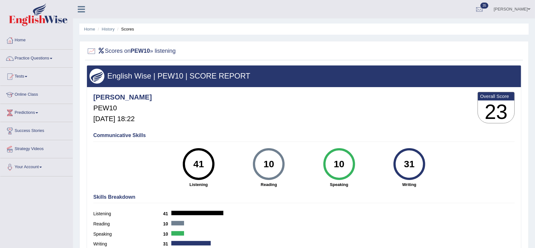
scroll to position [85, 0]
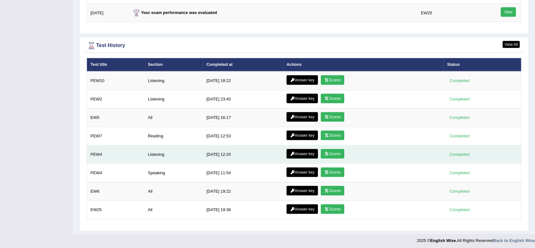
click at [327, 153] on icon at bounding box center [326, 154] width 5 height 4
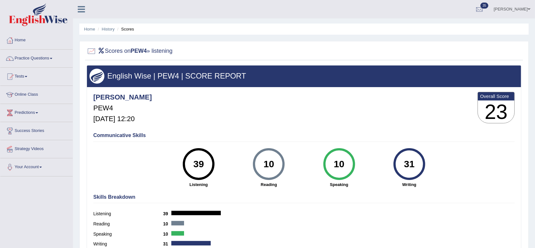
scroll to position [85, 0]
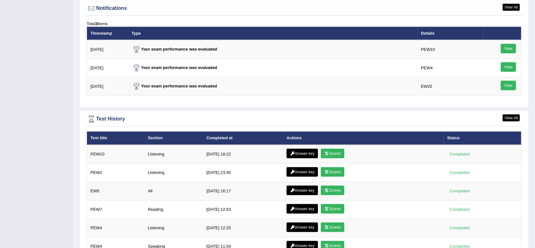
scroll to position [851, 0]
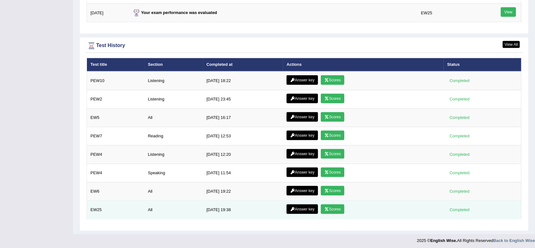
click at [327, 204] on link "Scores" at bounding box center [332, 209] width 23 height 10
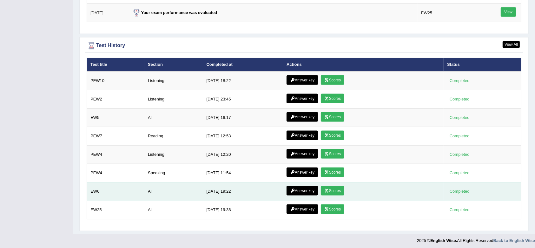
click at [338, 189] on link "Scores" at bounding box center [332, 191] width 23 height 10
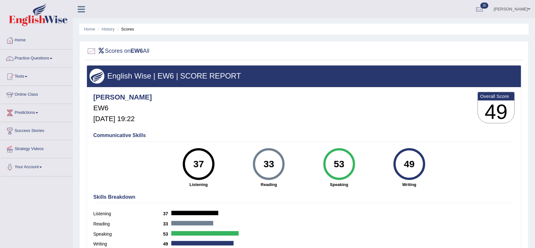
scroll to position [85, 0]
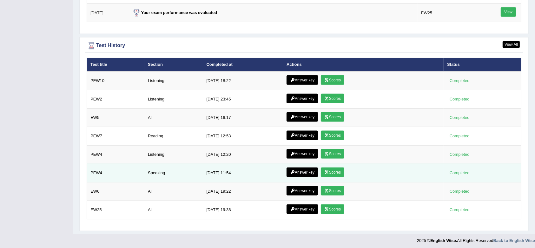
click at [331, 167] on link "Scores" at bounding box center [332, 172] width 23 height 10
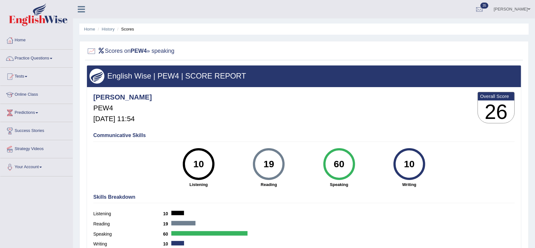
scroll to position [85, 0]
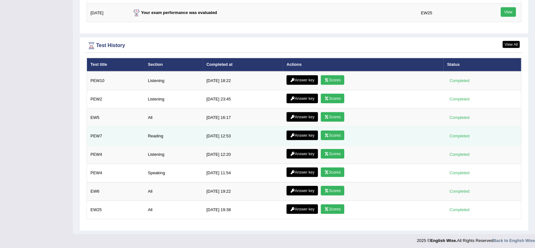
click at [331, 133] on link "Scores" at bounding box center [332, 135] width 23 height 10
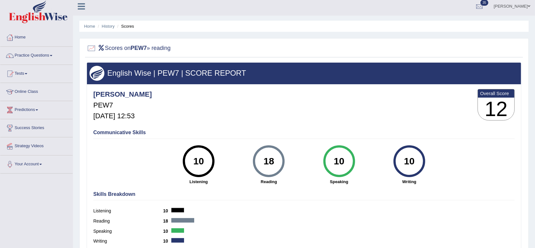
scroll to position [0, 0]
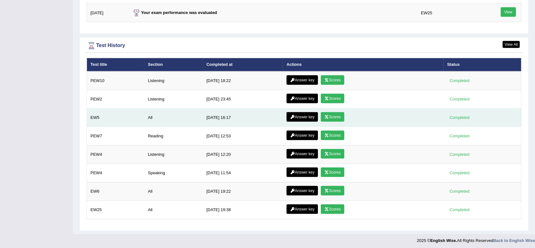
click at [335, 117] on link "Scores" at bounding box center [332, 117] width 23 height 10
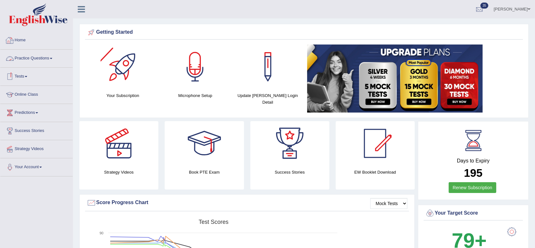
click at [33, 60] on link "Practice Questions" at bounding box center [36, 58] width 72 height 16
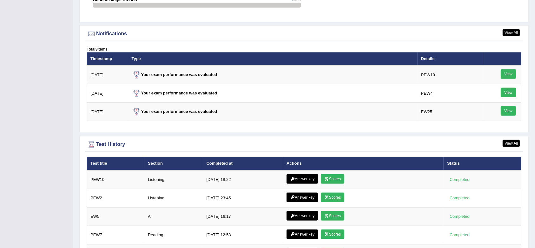
scroll to position [752, 0]
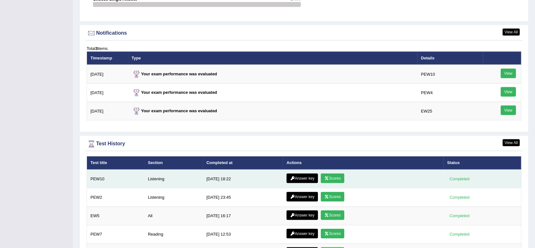
click at [293, 174] on link "Answer key" at bounding box center [302, 178] width 31 height 10
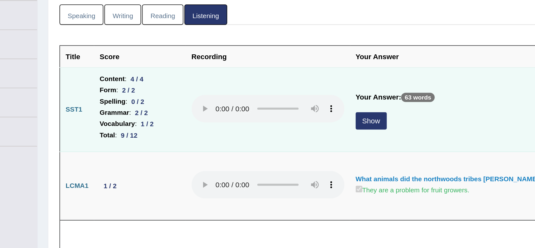
scroll to position [43, 0]
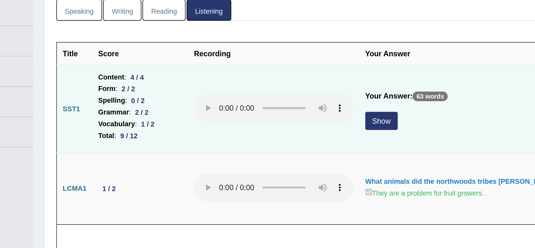
click at [276, 114] on button "Show" at bounding box center [280, 117] width 19 height 11
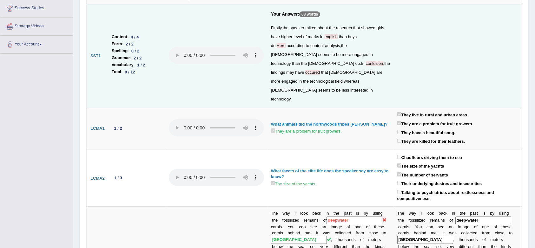
scroll to position [0, 0]
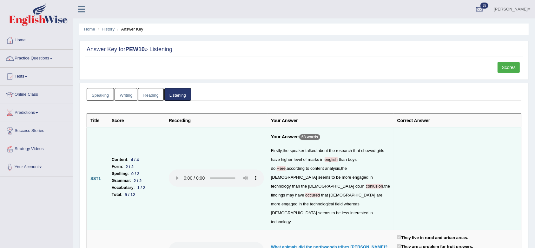
click at [117, 121] on th "Score" at bounding box center [136, 121] width 57 height 14
click at [500, 64] on link "Scores" at bounding box center [509, 67] width 22 height 11
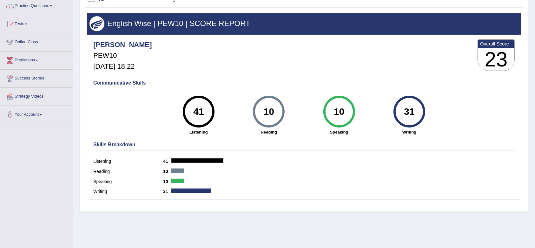
scroll to position [56, 0]
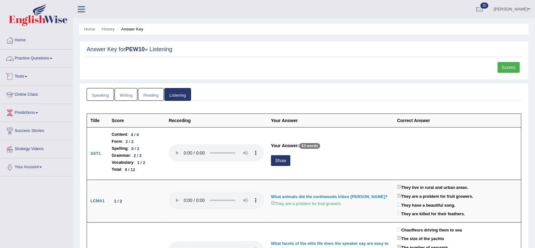
click at [40, 57] on link "Practice Questions" at bounding box center [36, 58] width 72 height 16
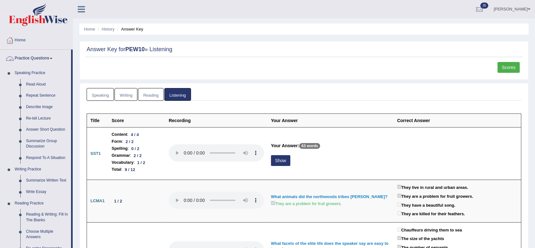
click at [41, 55] on link "Practice Questions" at bounding box center [35, 58] width 71 height 16
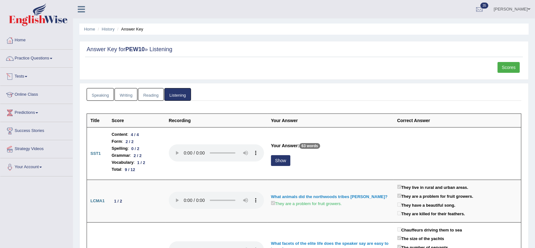
click at [29, 75] on link "Tests" at bounding box center [36, 76] width 72 height 16
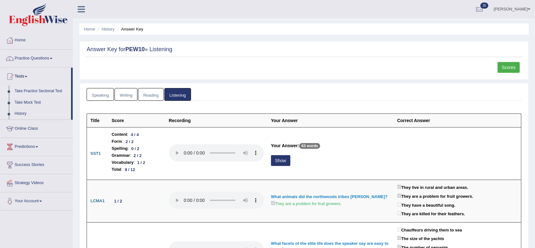
click at [44, 89] on link "Take Practice Sectional Test" at bounding box center [41, 90] width 59 height 11
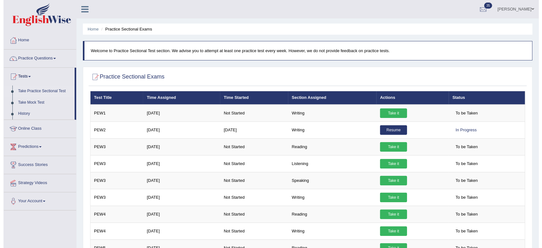
scroll to position [8, 0]
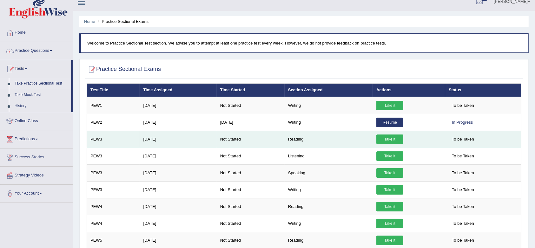
click at [396, 142] on link "Take it" at bounding box center [390, 139] width 27 height 10
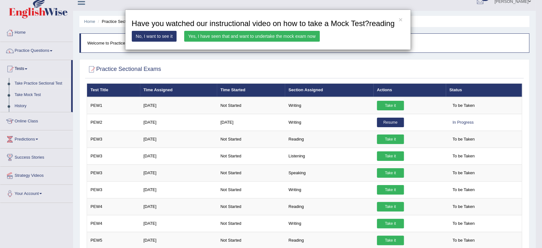
click at [217, 38] on link "Yes, I have seen that and want to undertake the mock exam now" at bounding box center [252, 36] width 136 height 11
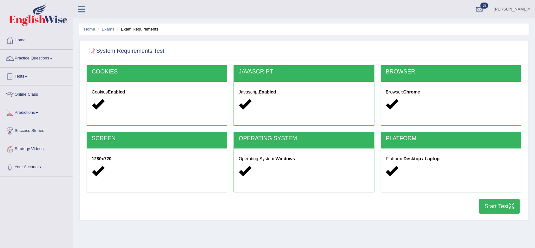
click at [500, 204] on button "Start Test" at bounding box center [499, 206] width 41 height 15
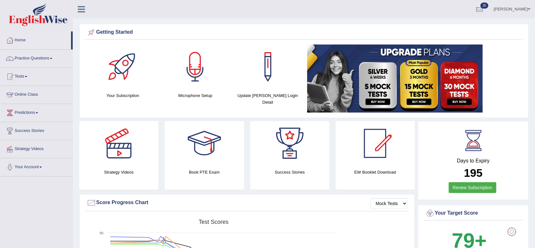
click at [489, 9] on link "35" at bounding box center [479, 8] width 19 height 17
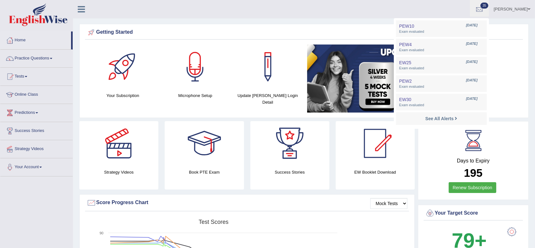
click at [489, 9] on link "35" at bounding box center [479, 8] width 19 height 17
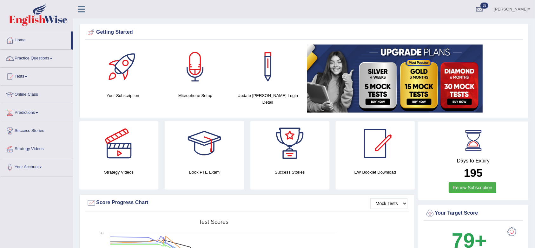
scroll to position [0, 0]
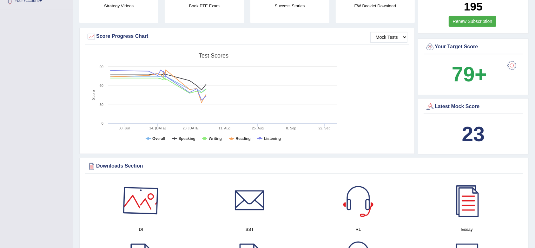
scroll to position [146, 0]
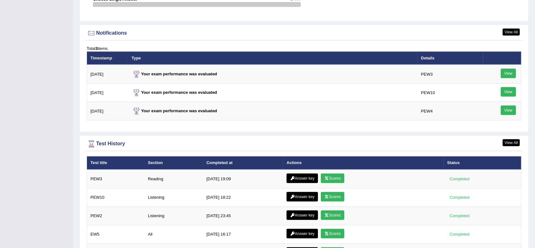
scroll to position [769, 0]
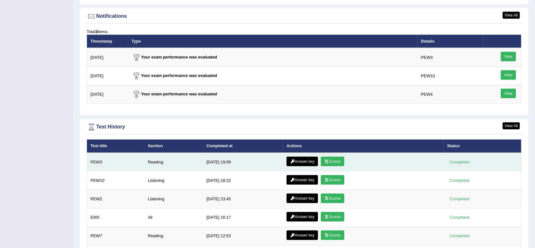
click at [325, 161] on icon at bounding box center [326, 161] width 5 height 4
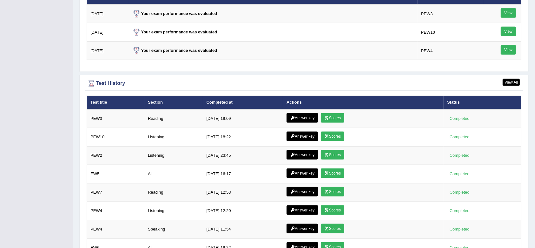
scroll to position [812, 0]
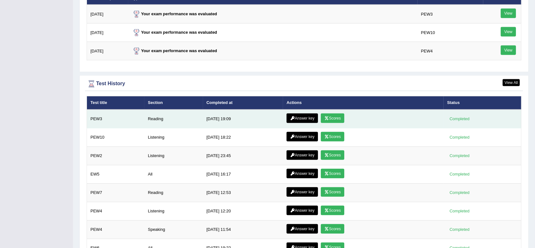
click at [300, 118] on link "Answer key" at bounding box center [302, 118] width 31 height 10
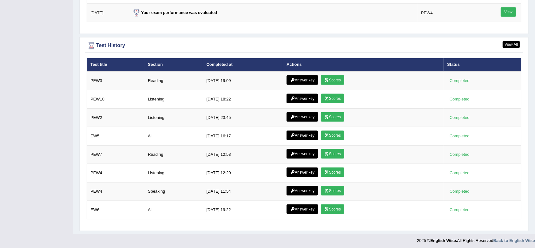
scroll to position [737, 0]
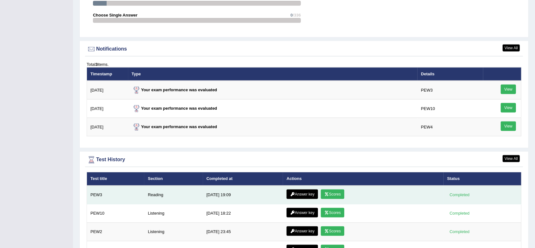
click at [333, 190] on link "Scores" at bounding box center [332, 194] width 23 height 10
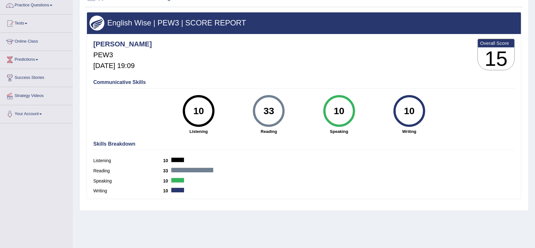
scroll to position [85, 0]
